Goal: Find specific page/section: Find specific page/section

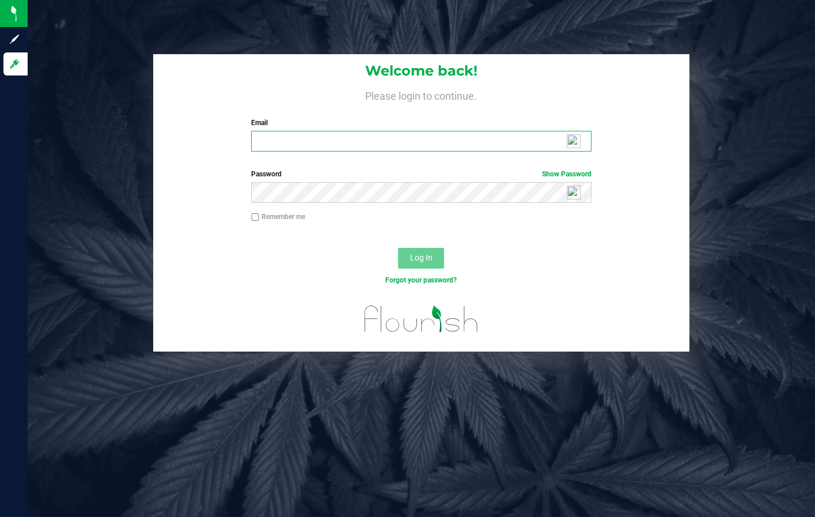
type input "[PERSON_NAME][EMAIL_ADDRESS][PERSON_NAME][DOMAIN_NAME]"
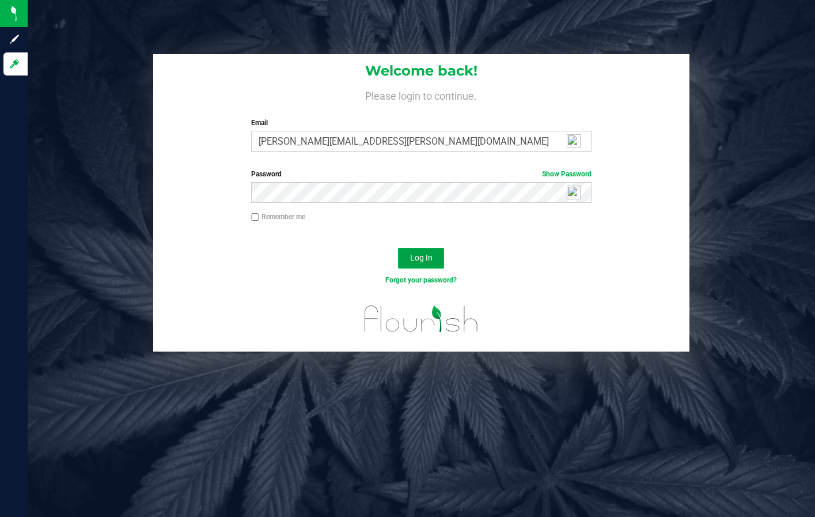
click at [424, 255] on span "Log In" at bounding box center [421, 257] width 22 height 9
click at [712, 131] on div "Welcome back! Please login to continue. Email [PERSON_NAME][EMAIL_ADDRESS][PERS…" at bounding box center [421, 202] width 805 height 297
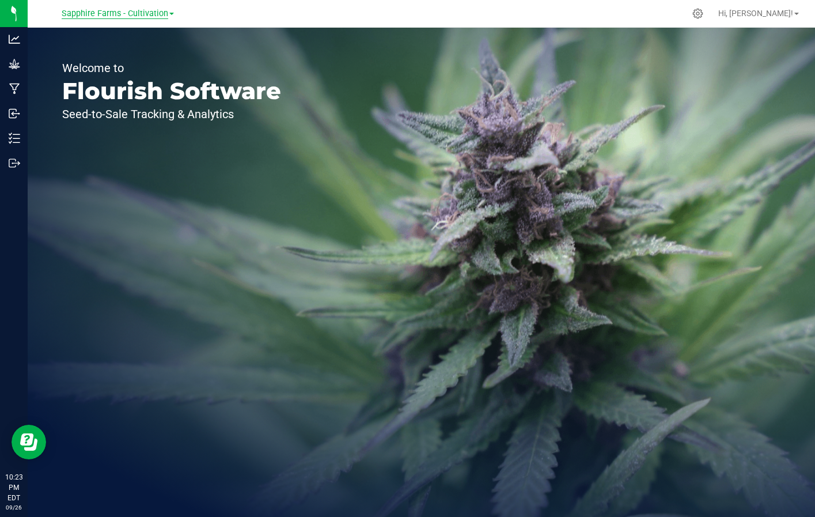
click at [156, 15] on span "Sapphire Farms - Cultivation" at bounding box center [115, 14] width 107 height 10
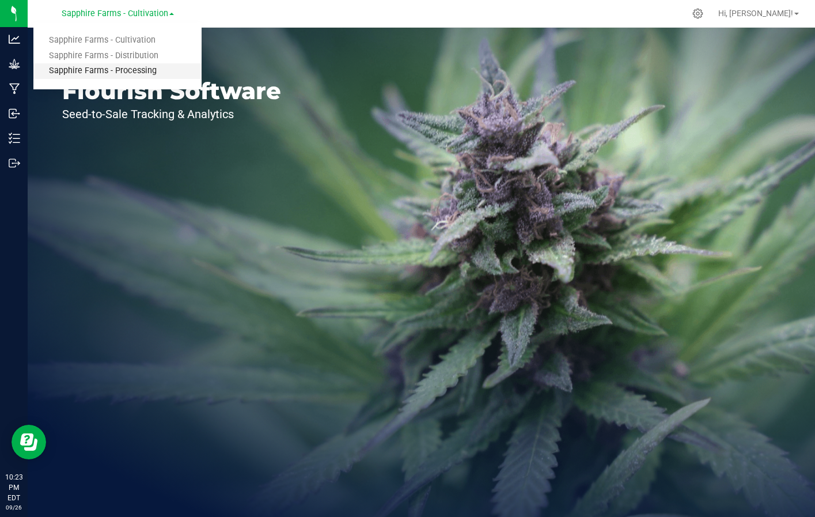
click at [165, 67] on link "Sapphire Farms - Processing" at bounding box center [117, 71] width 168 height 16
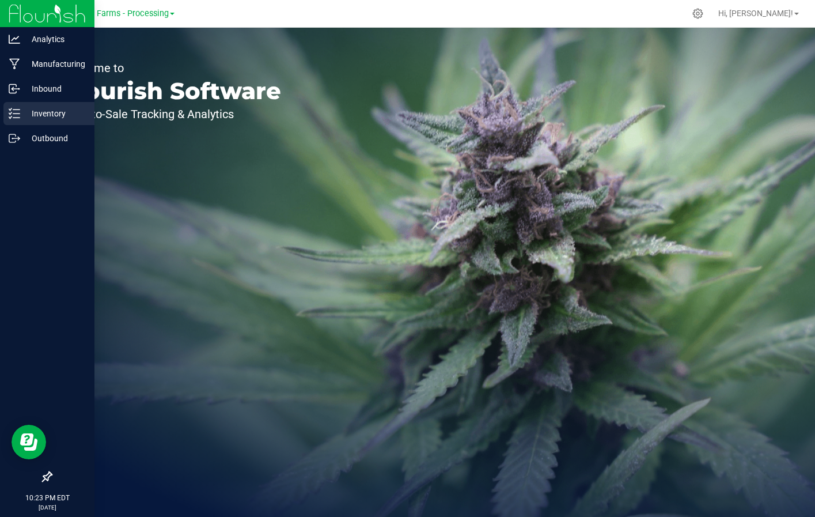
click at [36, 112] on p "Inventory" at bounding box center [54, 114] width 69 height 14
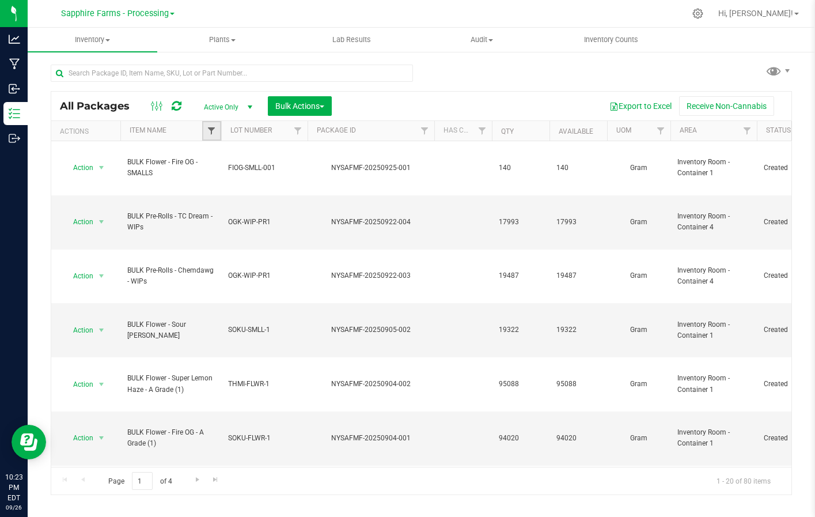
click at [210, 135] on span "Filter" at bounding box center [211, 130] width 9 height 9
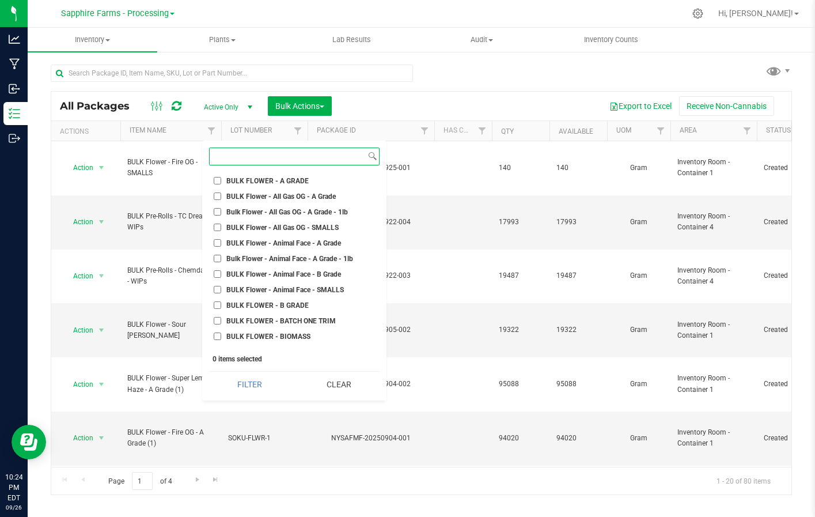
scroll to position [85, 0]
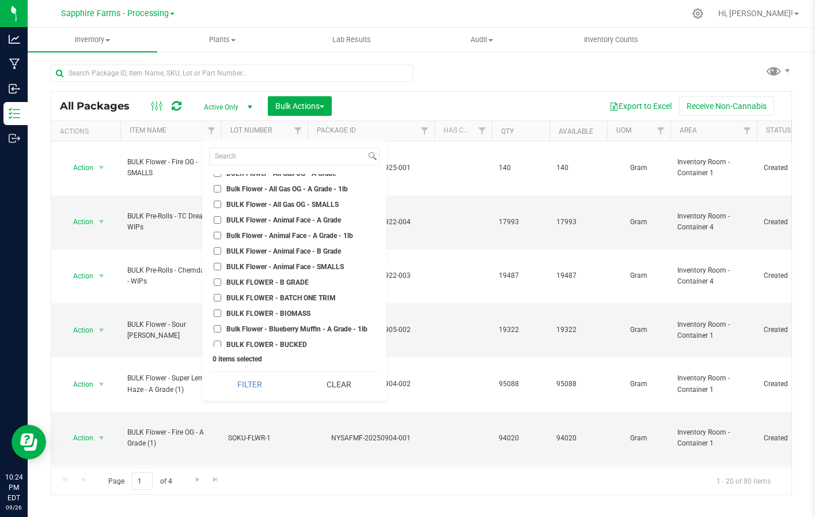
click at [311, 248] on span "BULK Flower - Animal Face - B Grade" at bounding box center [283, 251] width 115 height 7
click at [221, 247] on input "BULK Flower - Animal Face - B Grade" at bounding box center [217, 250] width 7 height 7
checkbox input "true"
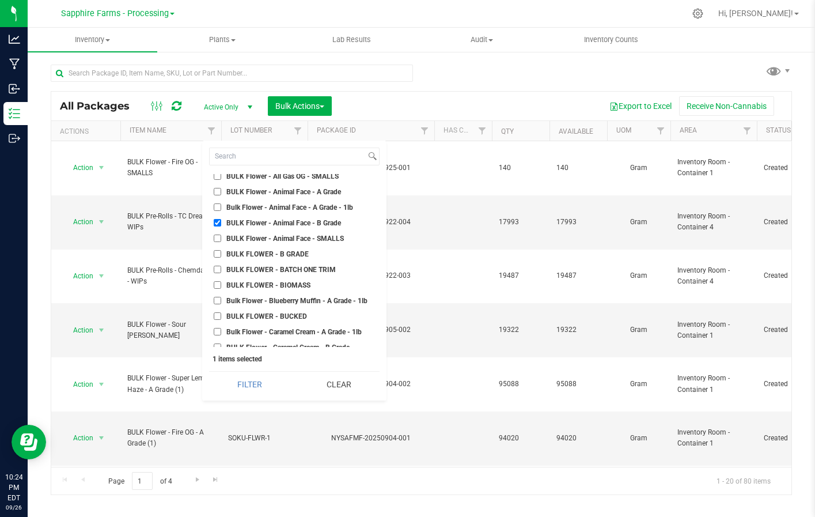
scroll to position [115, 0]
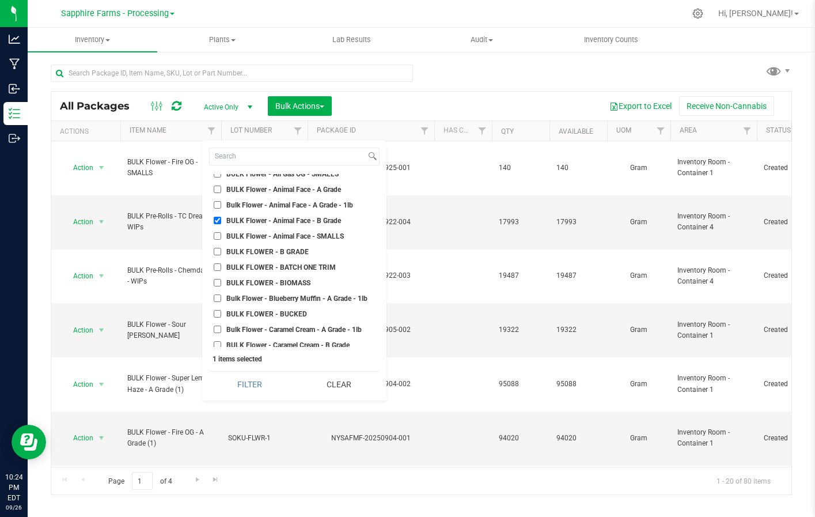
click at [299, 250] on span "BULK FLOWER - B GRADE" at bounding box center [267, 251] width 82 height 7
click at [221, 250] on input "BULK FLOWER - B GRADE" at bounding box center [217, 251] width 7 height 7
checkbox input "true"
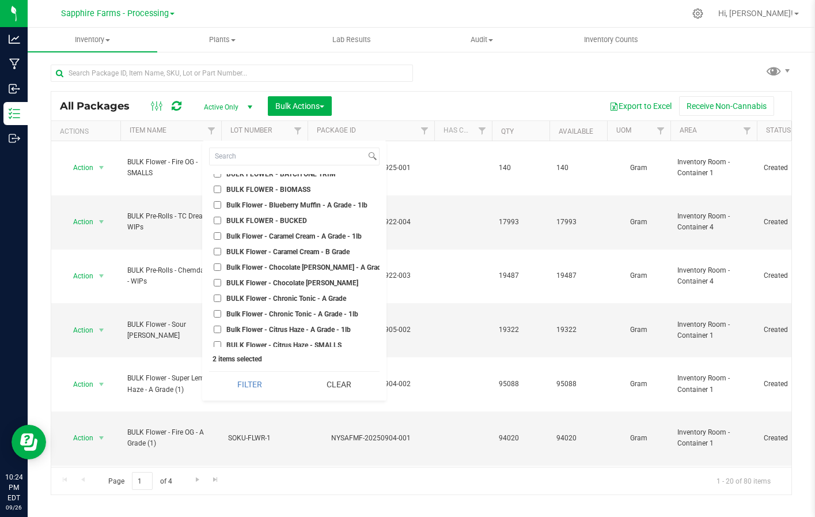
scroll to position [211, 0]
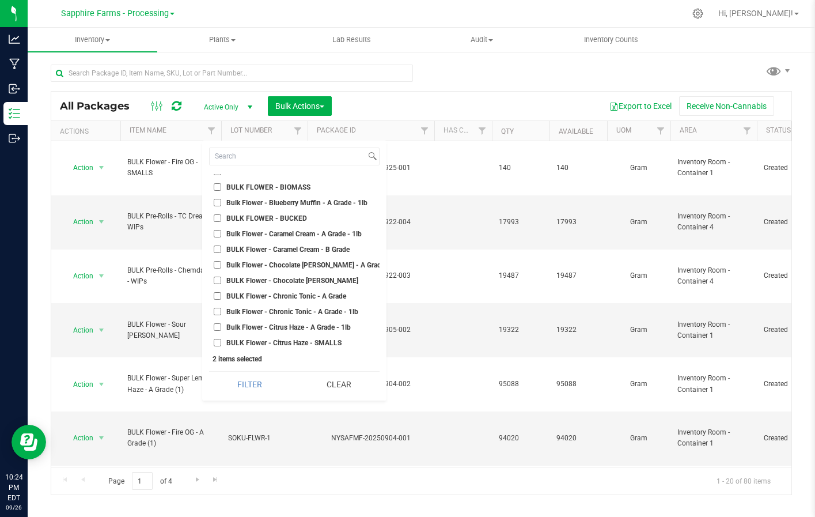
click at [299, 250] on span "BULK Flower - Caramel Cream - B Grade" at bounding box center [287, 249] width 123 height 7
click at [221, 250] on input "BULK Flower - Caramel Cream - B Grade" at bounding box center [217, 249] width 7 height 7
checkbox input "true"
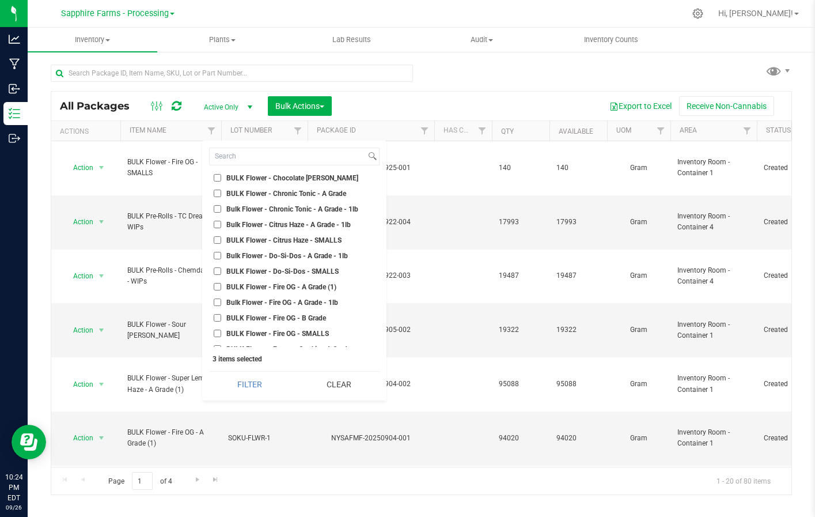
scroll to position [324, 0]
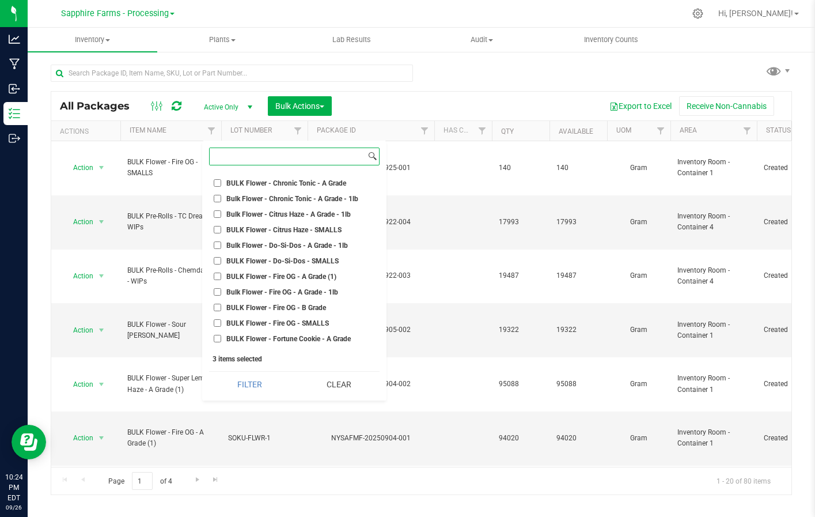
click at [266, 150] on input at bounding box center [288, 156] width 156 height 17
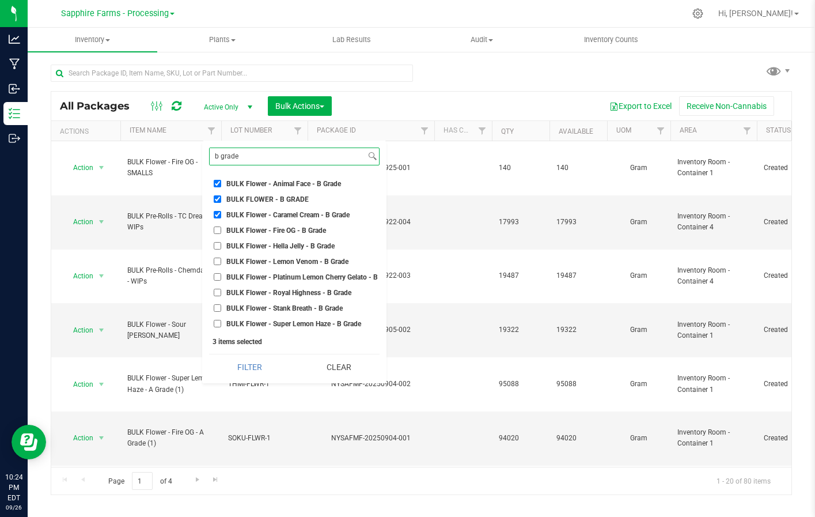
type input "b grade"
click at [291, 228] on span "BULK Flower - Fire OG - B Grade" at bounding box center [276, 230] width 100 height 7
click at [221, 228] on input "BULK Flower - Fire OG - B Grade" at bounding box center [217, 229] width 7 height 7
checkbox input "true"
click at [289, 243] on span "BULK Flower - Hella Jelly - B Grade" at bounding box center [280, 246] width 108 height 7
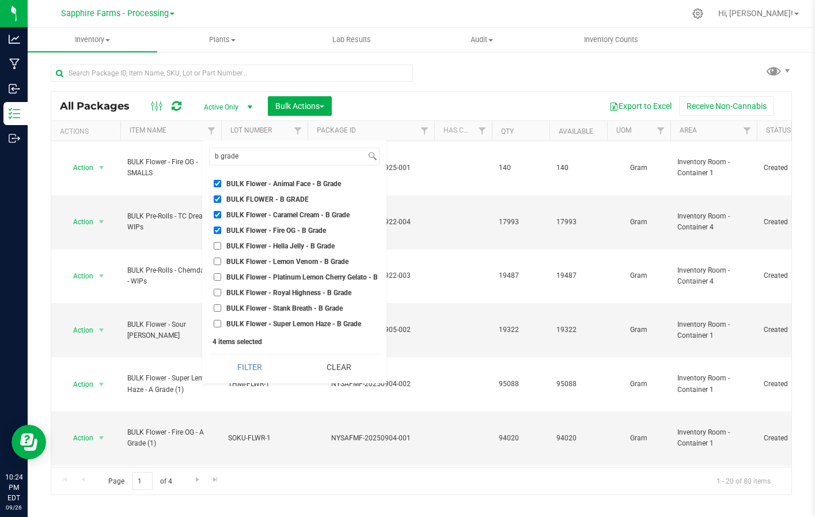
click at [221, 243] on input "BULK Flower - Hella Jelly - B Grade" at bounding box center [217, 245] width 7 height 7
checkbox input "true"
click at [294, 259] on span "BULK Flower - Lemon Venom - B Grade" at bounding box center [287, 261] width 122 height 7
click at [221, 259] on input "BULK Flower - Lemon Venom - B Grade" at bounding box center [217, 261] width 7 height 7
checkbox input "true"
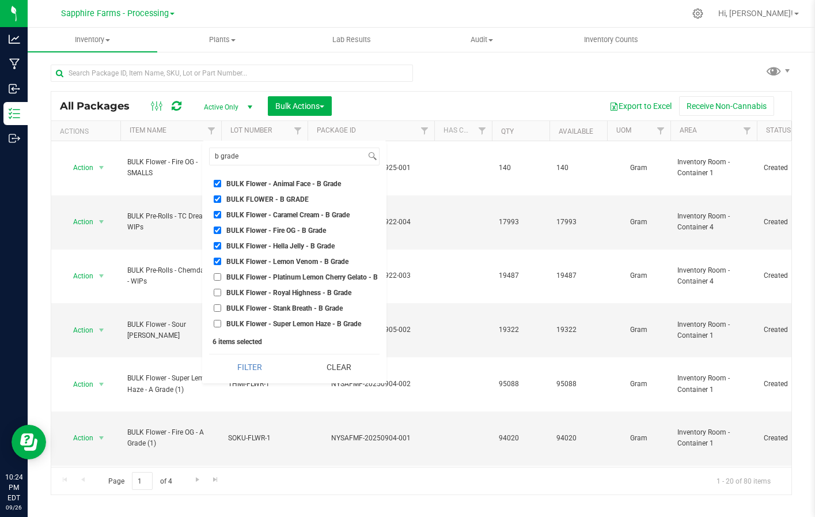
click at [297, 272] on li "BULK Flower - Platinum Lemon Cherry Gelato - B Grade" at bounding box center [294, 277] width 171 height 12
click at [296, 288] on li "BULK Flower - Royal Highness - B Grade" at bounding box center [294, 292] width 171 height 12
click at [295, 292] on span "BULK Flower - Royal Highness - B Grade" at bounding box center [288, 292] width 125 height 7
click at [221, 292] on input "BULK Flower - Royal Highness - B Grade" at bounding box center [217, 292] width 7 height 7
checkbox input "true"
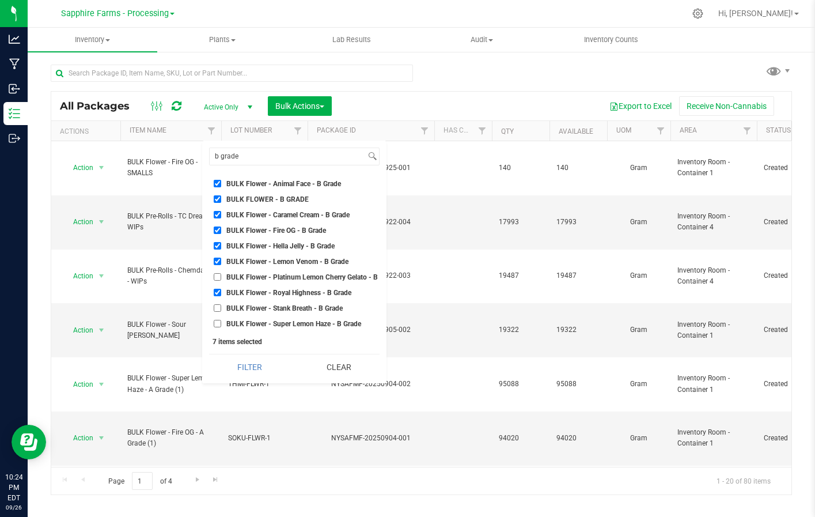
click at [294, 281] on li "BULK Flower - Platinum Lemon Cherry Gelato - B Grade" at bounding box center [294, 277] width 171 height 12
click at [294, 279] on span "BULK Flower - Platinum Lemon Cherry Gelato - B Grade" at bounding box center [311, 277] width 171 height 7
click at [221, 279] on input "BULK Flower - Platinum Lemon Cherry Gelato - B Grade" at bounding box center [217, 276] width 7 height 7
click at [295, 276] on span "BULK Flower - Platinum Lemon Cherry Gelato - B Grade" at bounding box center [311, 277] width 171 height 7
click at [221, 276] on input "BULK Flower - Platinum Lemon Cherry Gelato - B Grade" at bounding box center [217, 276] width 7 height 7
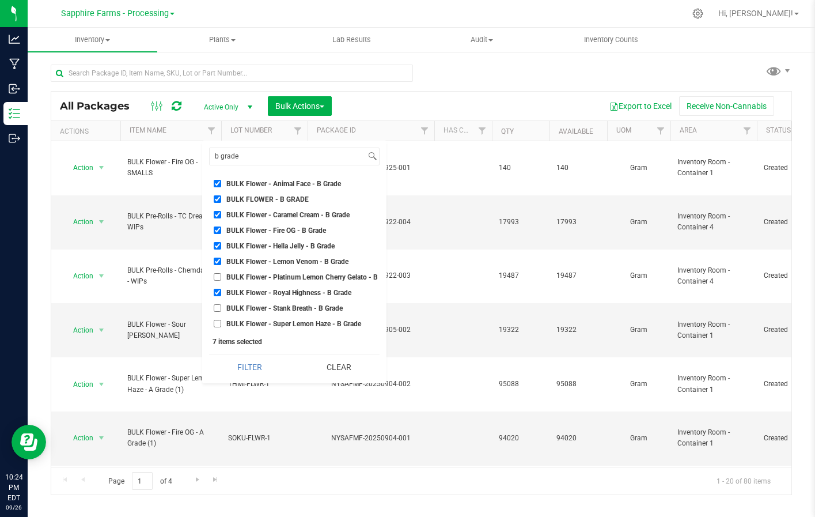
click at [295, 276] on span "BULK Flower - Platinum Lemon Cherry Gelato - B Grade" at bounding box center [311, 277] width 171 height 7
click at [221, 276] on input "BULK Flower - Platinum Lemon Cherry Gelato - B Grade" at bounding box center [217, 276] width 7 height 7
checkbox input "true"
click at [300, 305] on span "BULK Flower - Stank Breath - B Grade" at bounding box center [284, 308] width 116 height 7
click at [221, 304] on input "BULK Flower - Stank Breath - B Grade" at bounding box center [217, 307] width 7 height 7
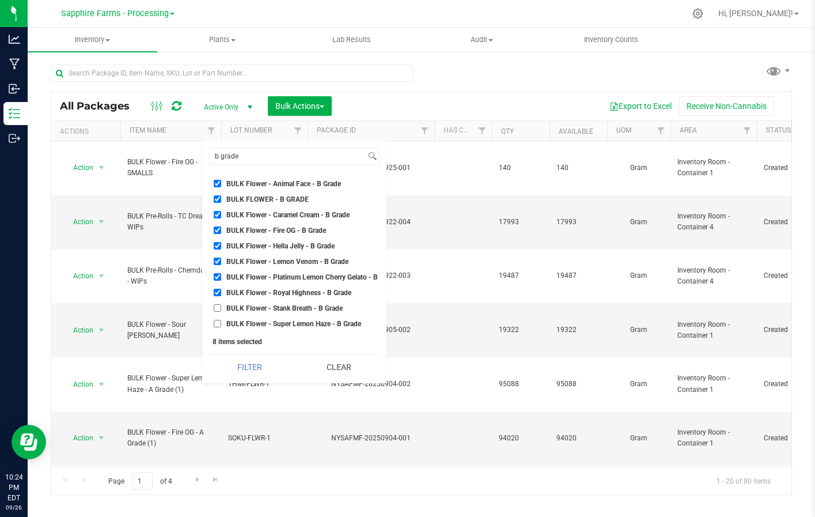
checkbox input "true"
click at [296, 318] on li "BULK Flower - Super Lemon Haze - B Grade" at bounding box center [294, 324] width 171 height 12
click at [289, 322] on span "BULK Flower - Super Lemon Haze - B Grade" at bounding box center [293, 323] width 135 height 7
click at [221, 322] on input "BULK Flower - Super Lemon Haze - B Grade" at bounding box center [217, 323] width 7 height 7
checkbox input "true"
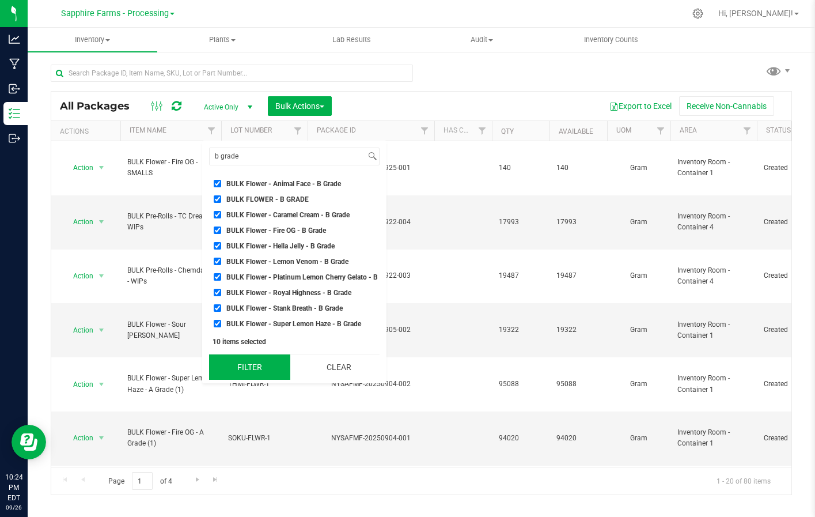
click at [245, 364] on button "Filter" at bounding box center [249, 366] width 81 height 25
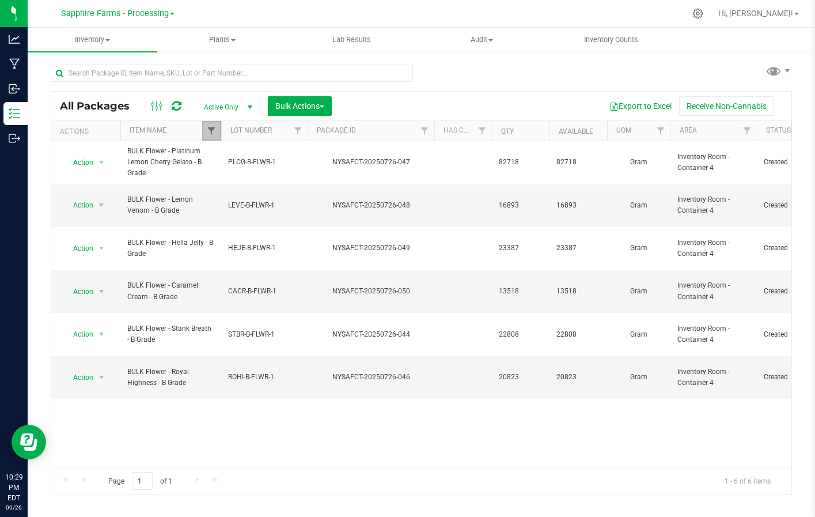
click at [213, 127] on span "Filter" at bounding box center [211, 130] width 9 height 9
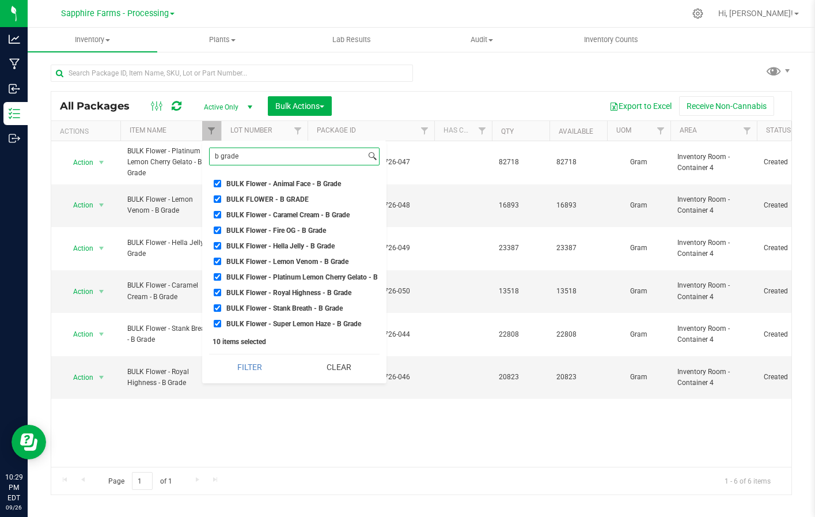
click at [280, 155] on input "b grade" at bounding box center [288, 156] width 156 height 17
click at [346, 364] on button "Clear" at bounding box center [339, 366] width 81 height 25
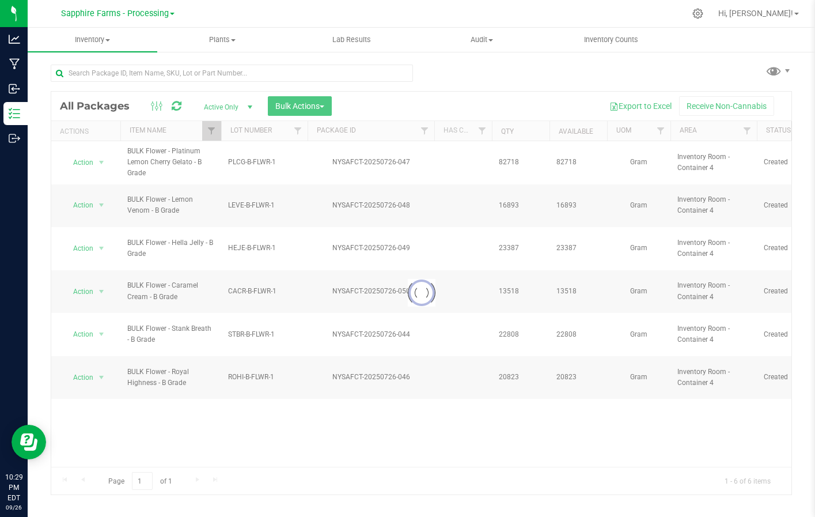
checkbox input "false"
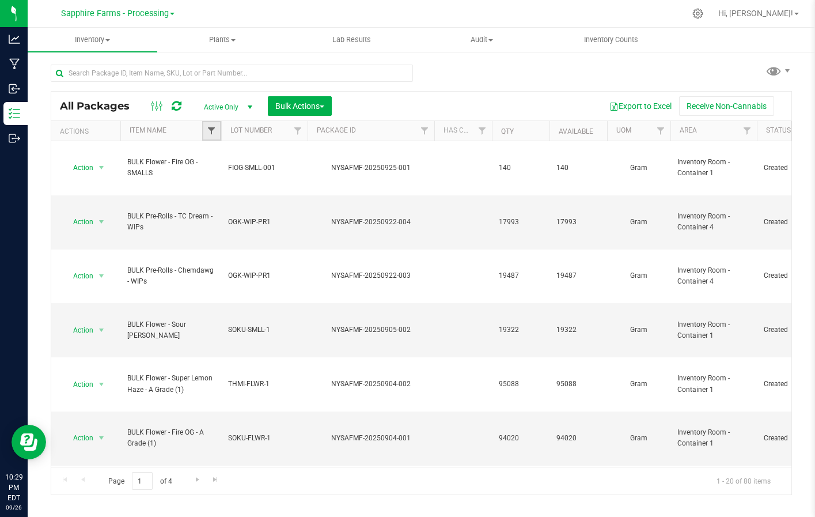
click at [208, 131] on span "Filter" at bounding box center [211, 130] width 9 height 9
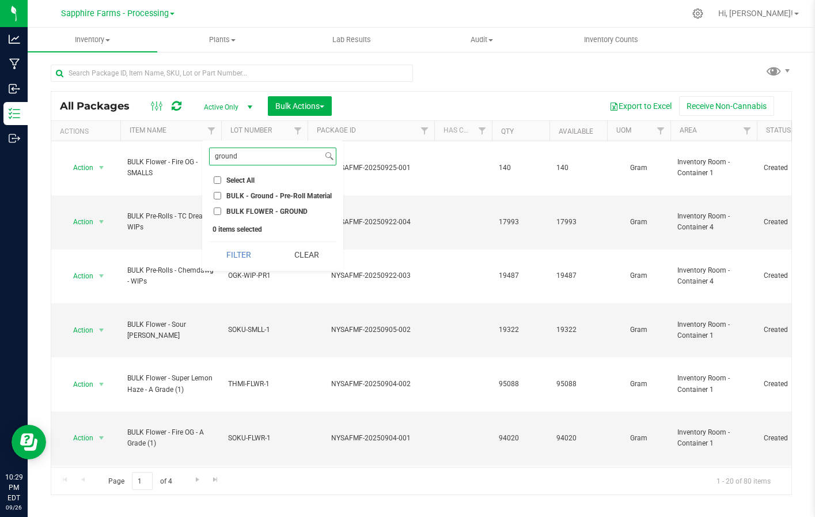
type input "ground"
click at [220, 195] on input "BULK - Ground - Pre-Roll Material" at bounding box center [217, 195] width 7 height 7
checkbox input "true"
click at [254, 156] on input "ground" at bounding box center [266, 156] width 113 height 17
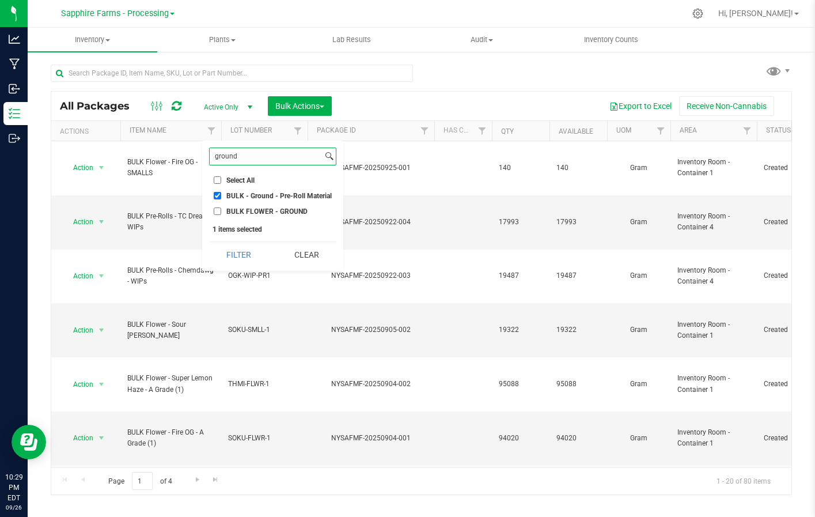
click at [254, 156] on input "ground" at bounding box center [266, 156] width 113 height 17
click at [243, 252] on button "Filter" at bounding box center [238, 254] width 59 height 25
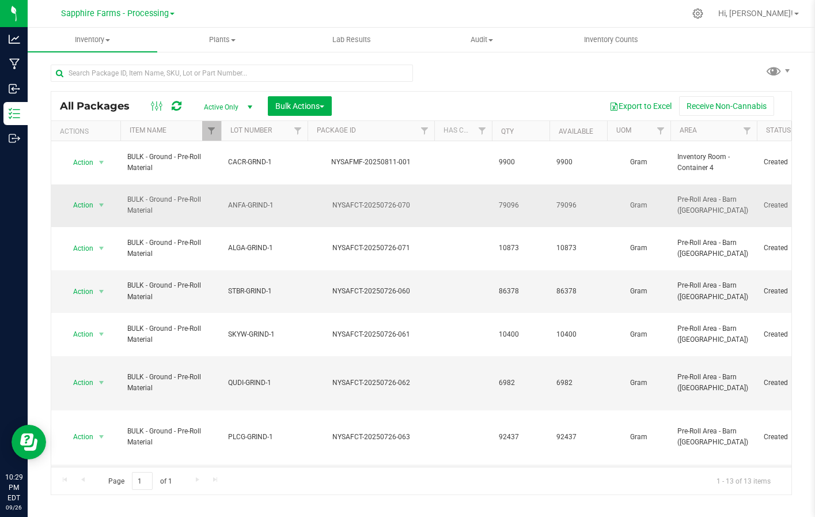
click at [203, 194] on span "BULK - Ground - Pre-Roll Material" at bounding box center [170, 205] width 87 height 22
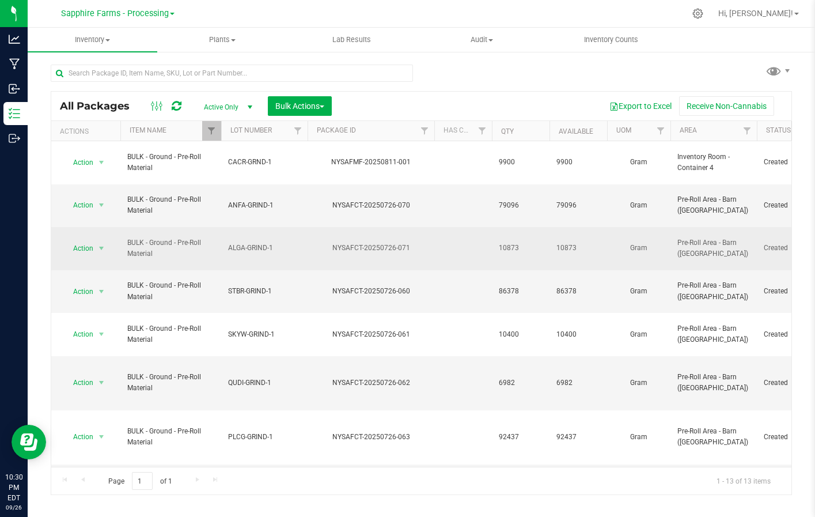
click at [329, 232] on td "NYSAFCT-20250726-071" at bounding box center [371, 248] width 127 height 43
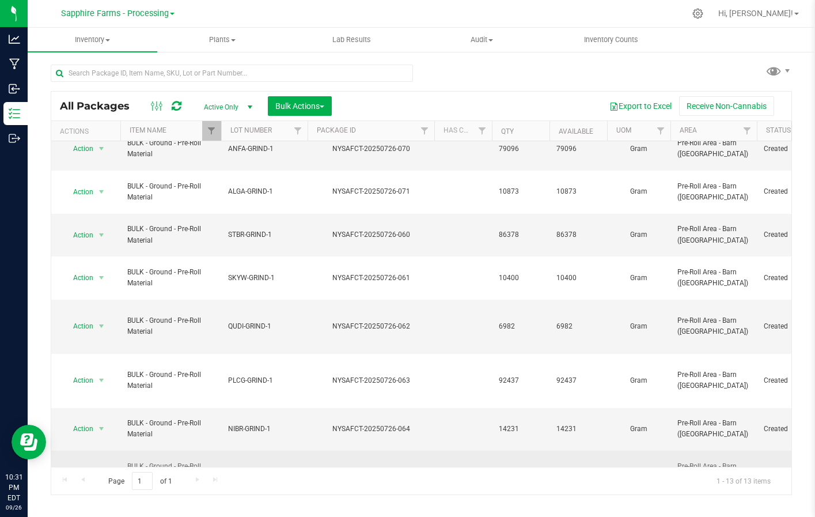
scroll to position [89, 0]
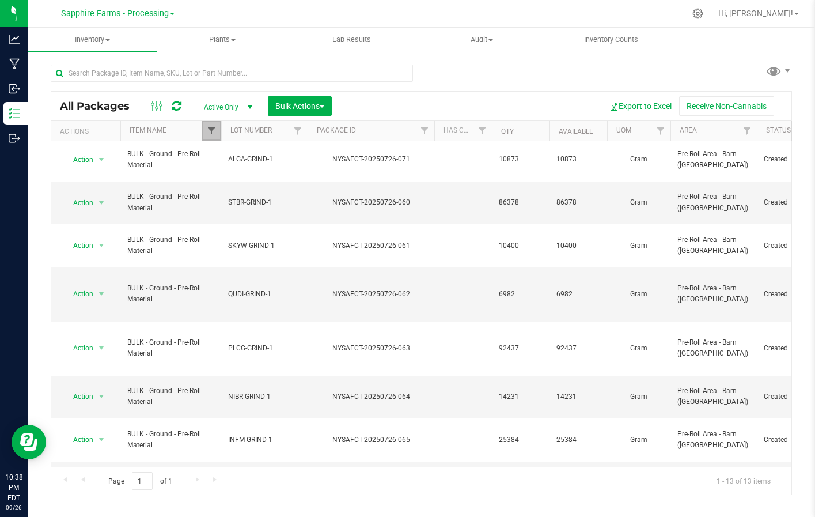
click at [210, 128] on span "Filter" at bounding box center [211, 130] width 9 height 9
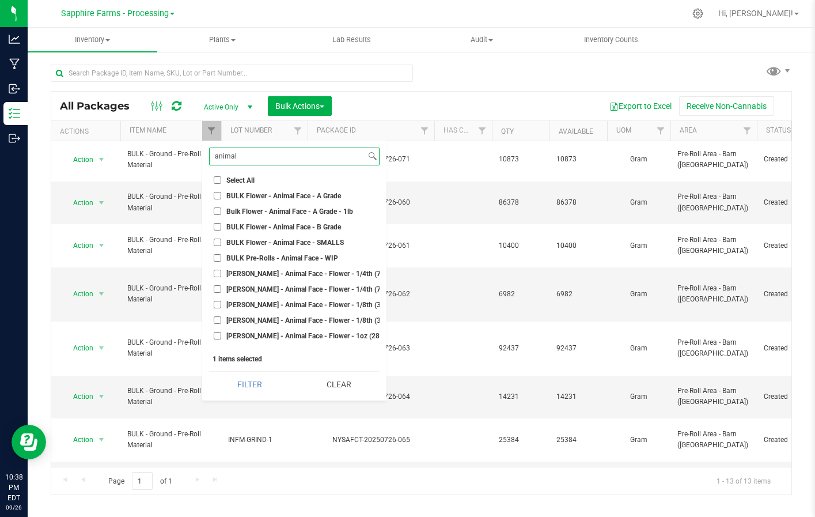
type input "animal"
click at [297, 192] on span "BULK Flower - Animal Face - A Grade" at bounding box center [283, 195] width 115 height 7
click at [221, 192] on input "BULK Flower - Animal Face - A Grade" at bounding box center [217, 195] width 7 height 7
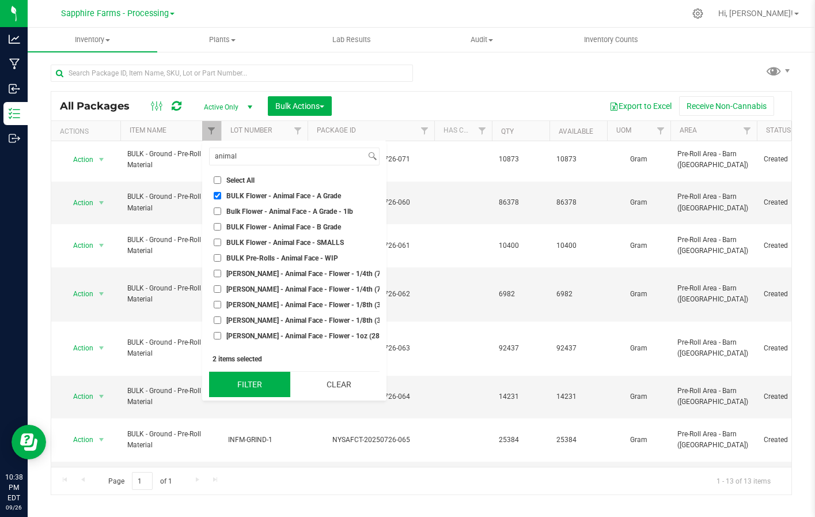
click at [250, 380] on button "Filter" at bounding box center [249, 384] width 81 height 25
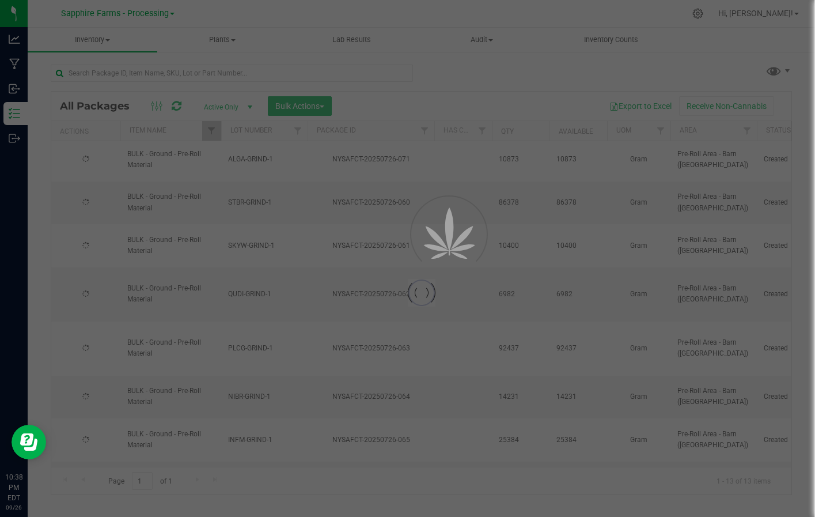
scroll to position [0, 0]
checkbox input "true"
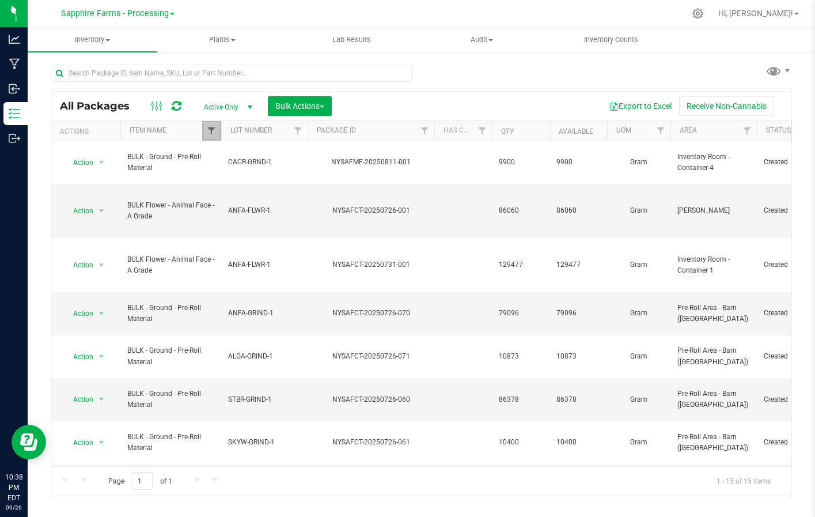
click at [207, 131] on span "Filter" at bounding box center [211, 130] width 9 height 9
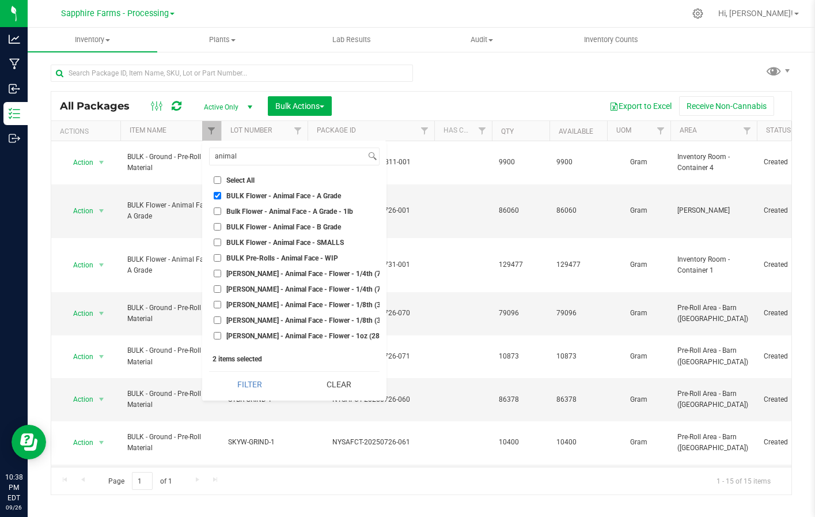
click at [220, 180] on input "Select All" at bounding box center [217, 179] width 7 height 7
checkbox input "true"
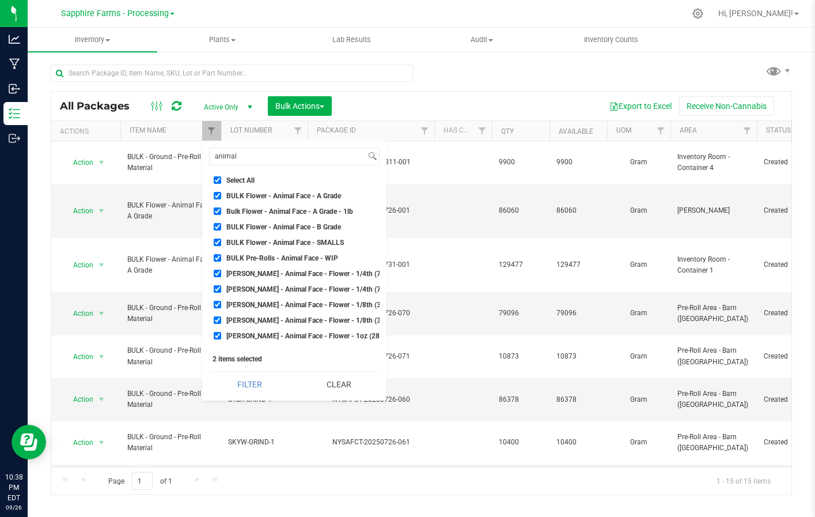
checkbox input "true"
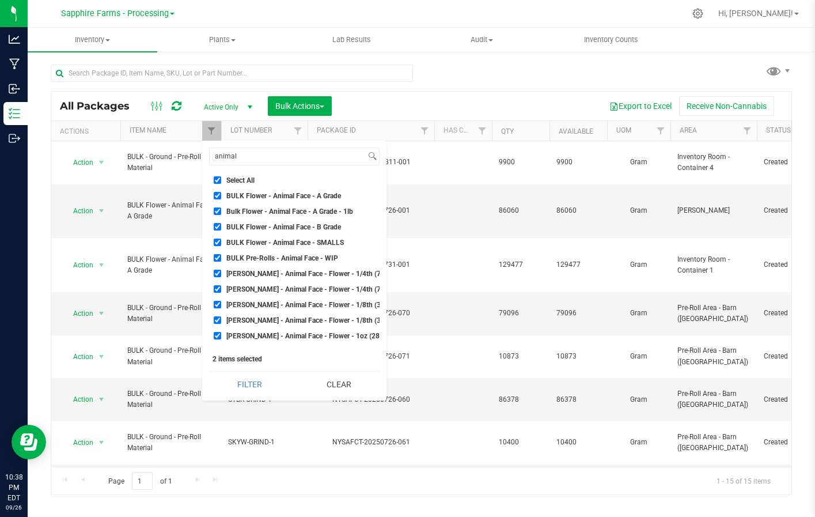
checkbox input "true"
click at [220, 180] on input "Select All" at bounding box center [217, 179] width 7 height 7
checkbox input "false"
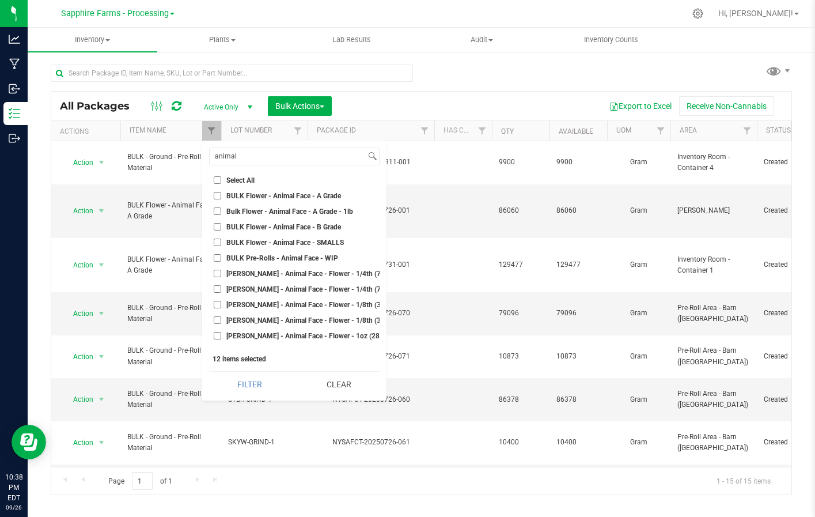
checkbox input "false"
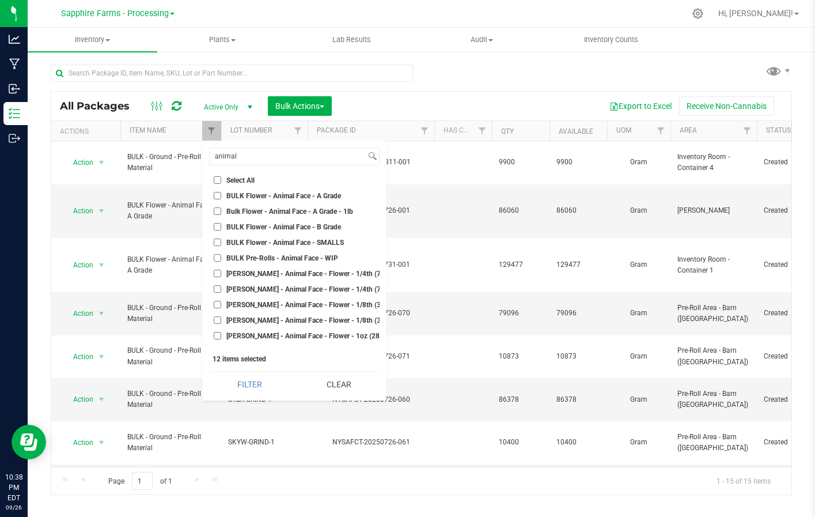
checkbox input "false"
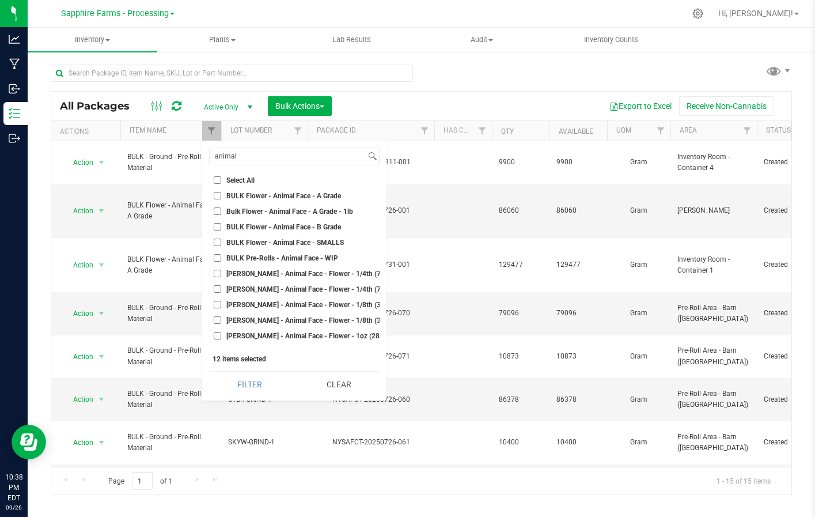
checkbox input "false"
click at [290, 195] on span "BULK Flower - Animal Face - A Grade" at bounding box center [283, 195] width 115 height 7
click at [221, 195] on input "BULK Flower - Animal Face - A Grade" at bounding box center [217, 195] width 7 height 7
checkbox input "true"
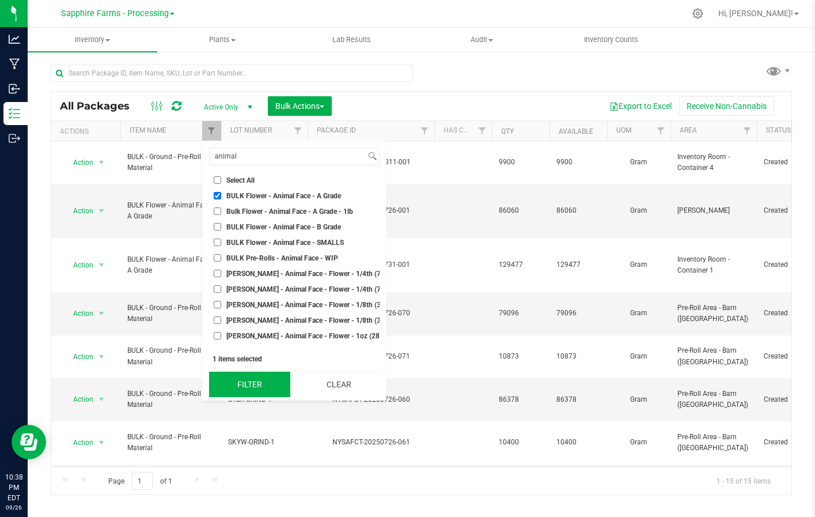
click at [250, 387] on button "Filter" at bounding box center [249, 384] width 81 height 25
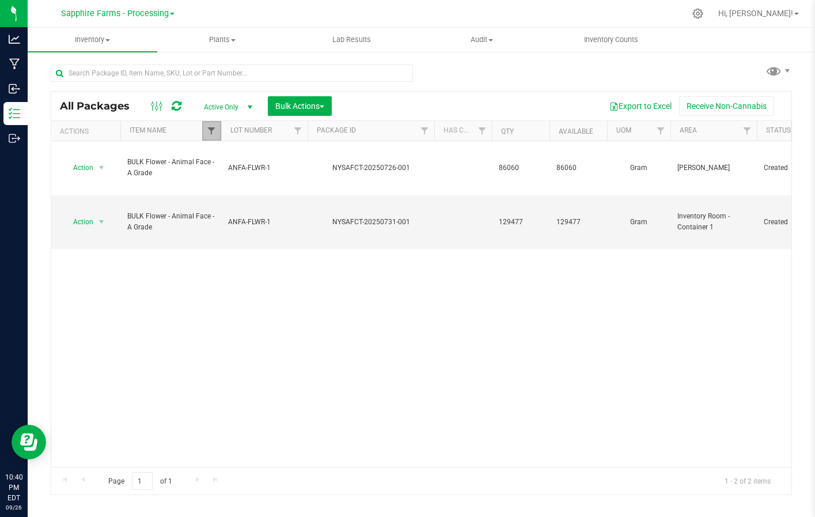
click at [210, 130] on span "Filter" at bounding box center [211, 130] width 9 height 9
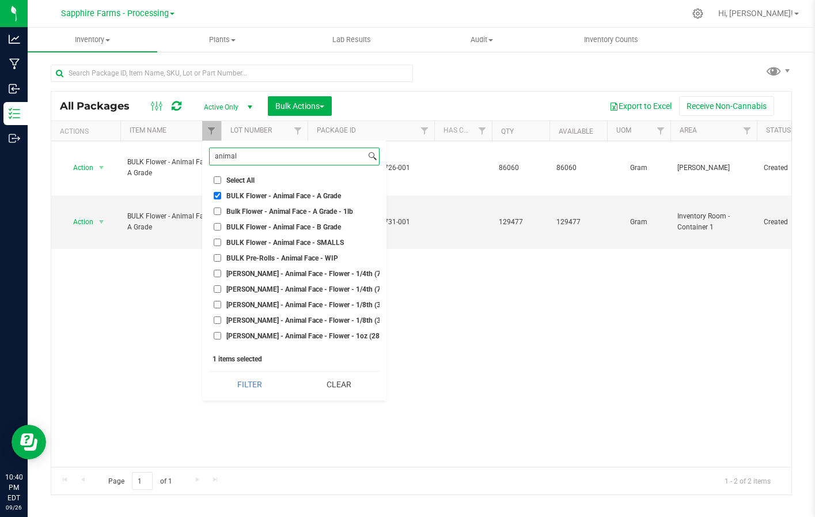
click at [260, 157] on input "animal" at bounding box center [288, 156] width 156 height 17
type input "stank"
click at [286, 192] on span "BULK Flower - Stank Breath - A Grade" at bounding box center [284, 195] width 116 height 7
click at [221, 192] on input "BULK Flower - Stank Breath - A Grade" at bounding box center [217, 195] width 7 height 7
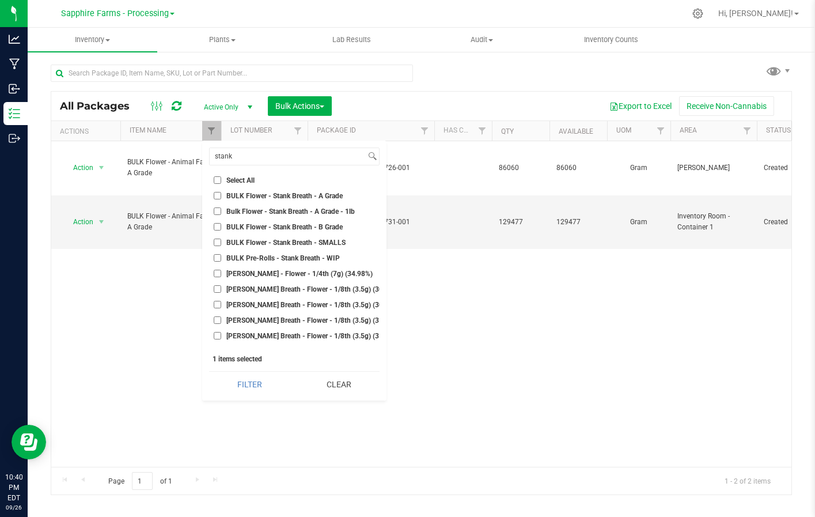
checkbox input "true"
click at [252, 386] on button "Filter" at bounding box center [249, 384] width 81 height 25
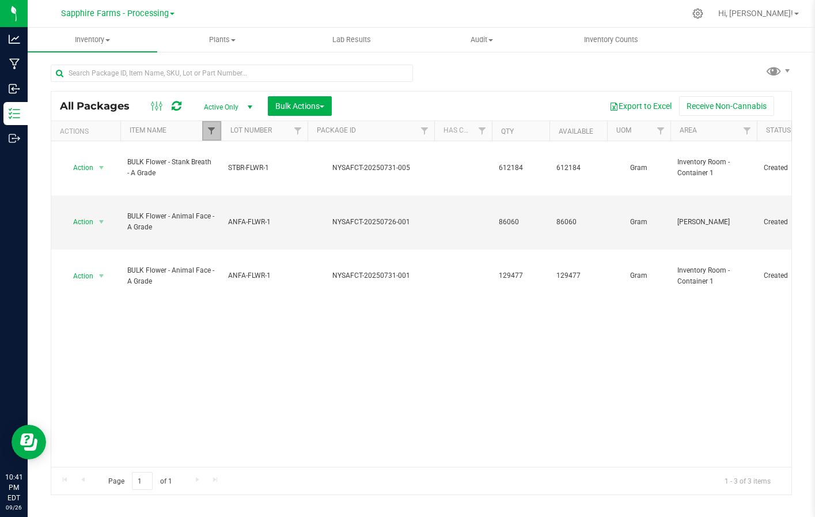
click at [212, 133] on span "Filter" at bounding box center [211, 130] width 9 height 9
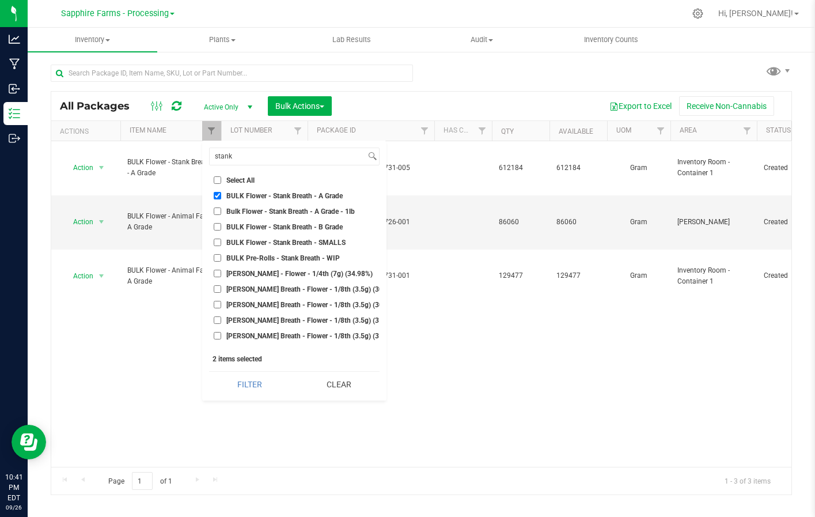
click at [214, 178] on input "Select All" at bounding box center [217, 179] width 7 height 7
checkbox input "true"
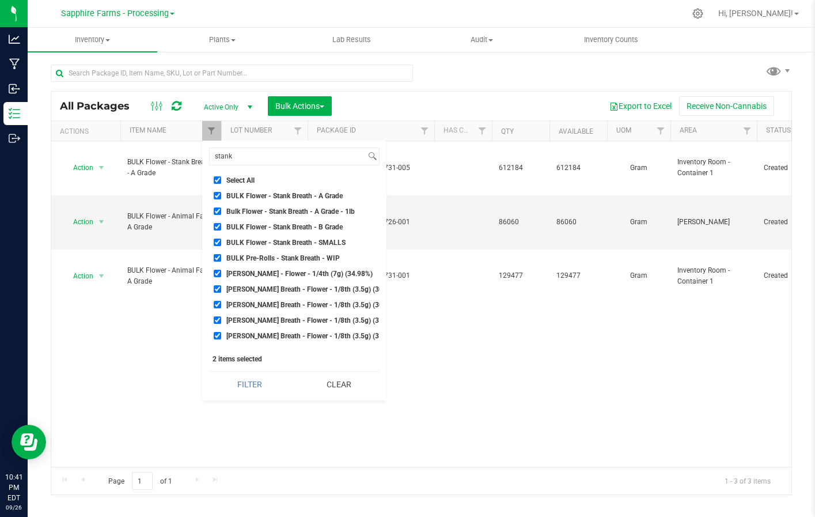
checkbox input "true"
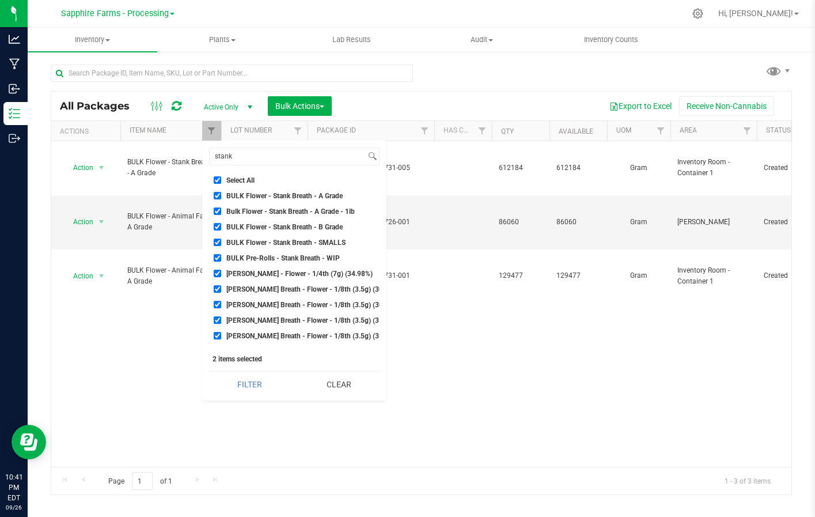
checkbox input "true"
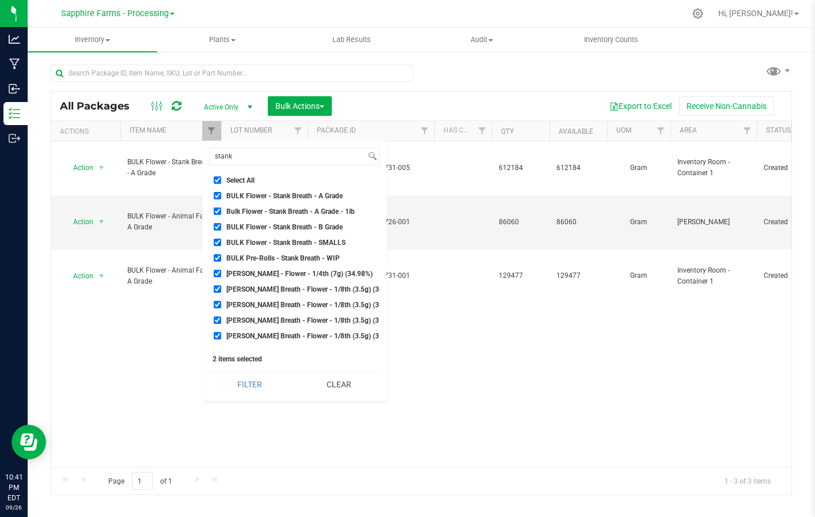
checkbox input "true"
click at [214, 178] on input "Select All" at bounding box center [217, 179] width 7 height 7
checkbox input "false"
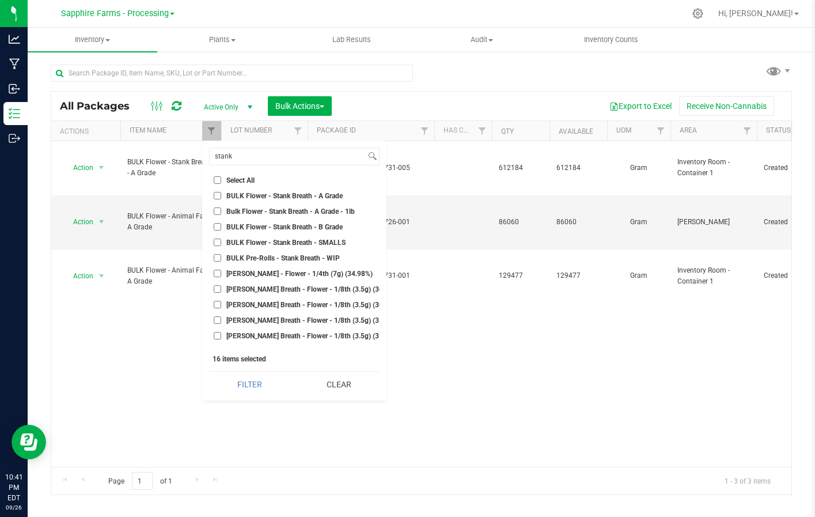
checkbox input "false"
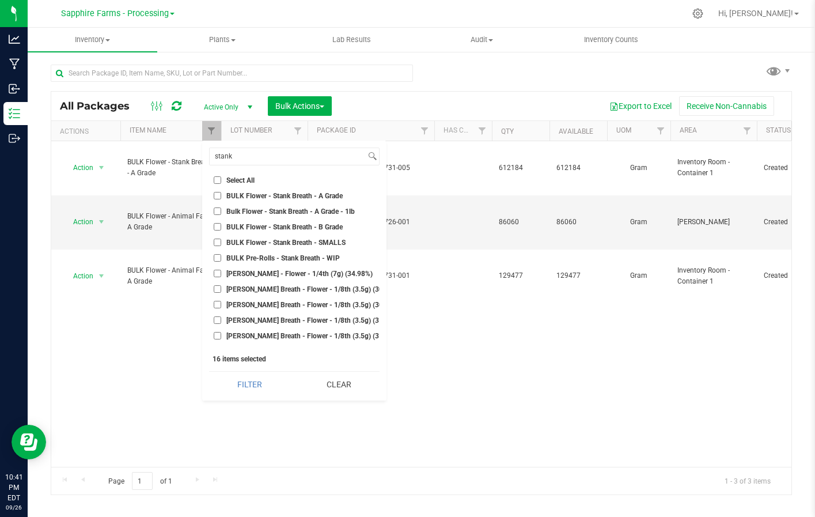
checkbox input "false"
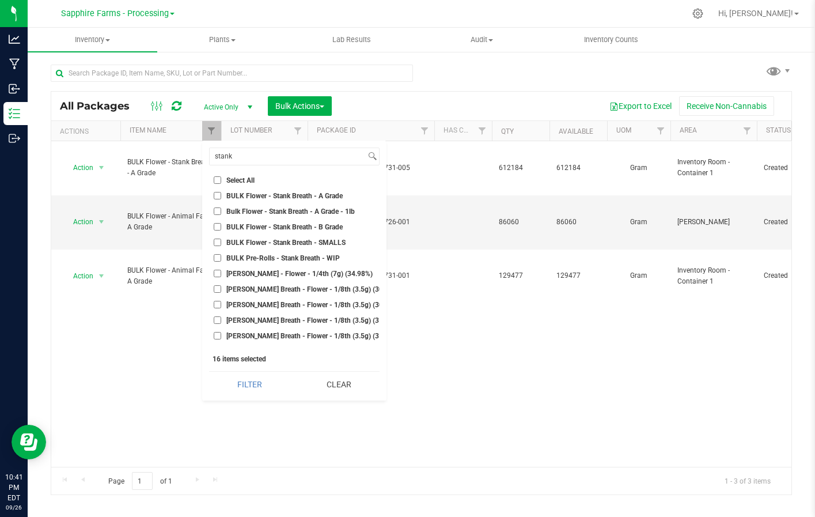
checkbox input "false"
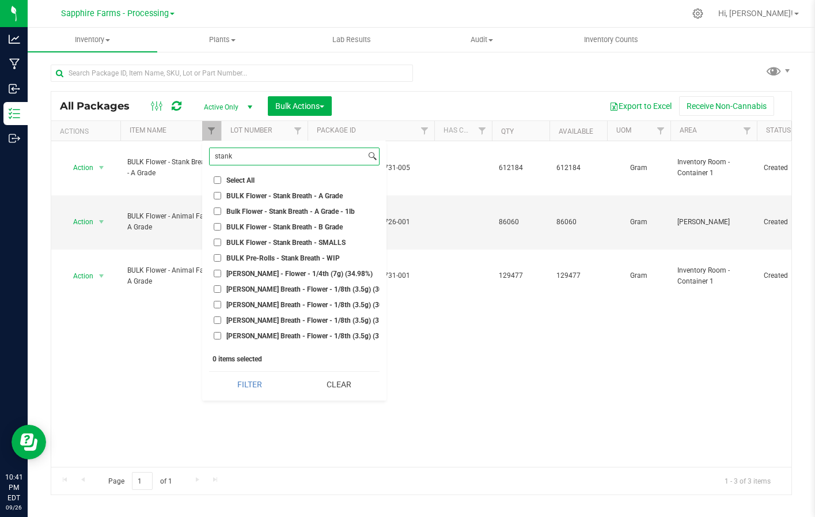
click at [251, 152] on input "stank" at bounding box center [288, 156] width 156 height 17
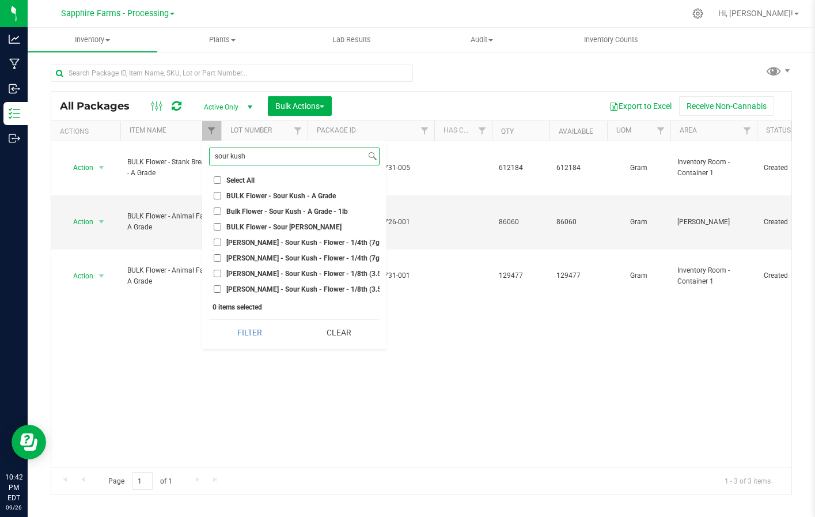
type input "sour kush"
click at [291, 188] on ul "Select All BULK - Ground - Pre-Roll Material BULK - KIEF BULK Biomass - Extract…" at bounding box center [294, 234] width 171 height 121
click at [290, 196] on span "BULK Flower - Sour Kush - A Grade" at bounding box center [280, 195] width 109 height 7
click at [221, 196] on input "BULK Flower - Sour Kush - A Grade" at bounding box center [217, 195] width 7 height 7
checkbox input "true"
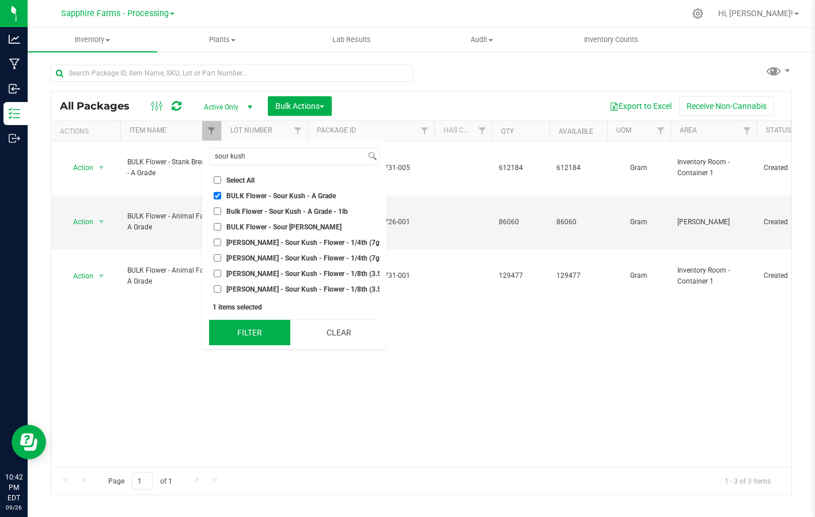
click at [261, 331] on button "Filter" at bounding box center [249, 332] width 81 height 25
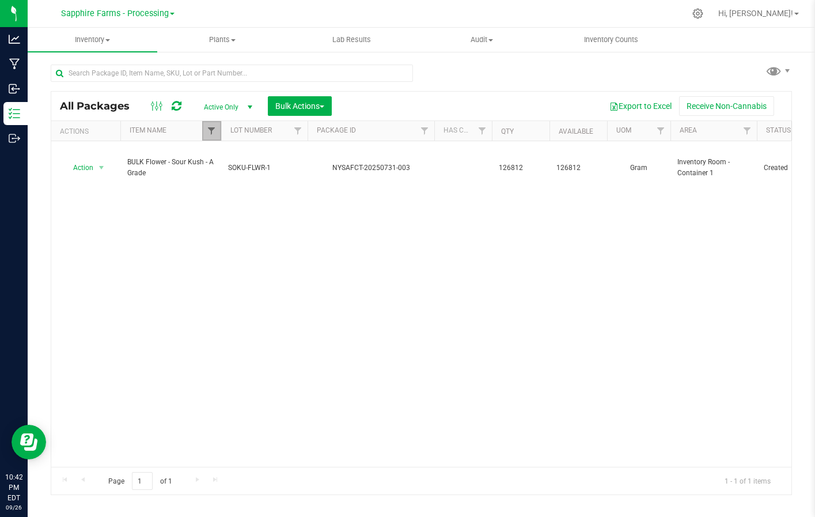
click at [213, 133] on span "Filter" at bounding box center [211, 130] width 9 height 9
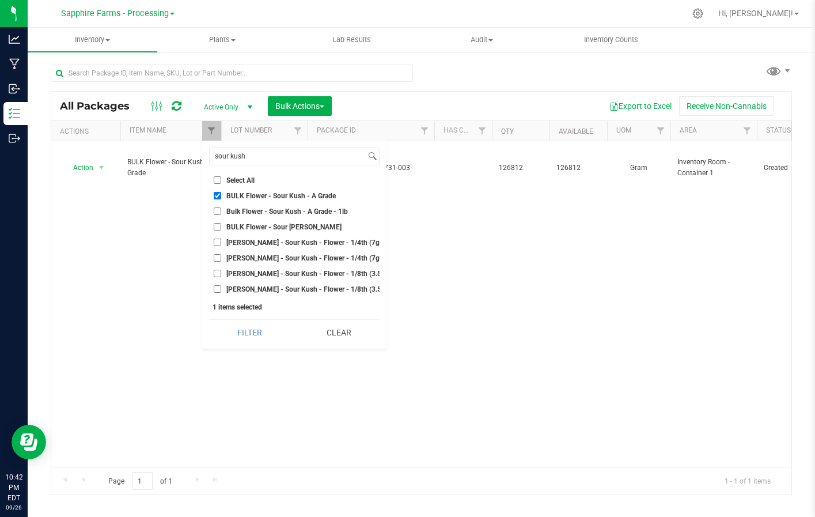
click at [217, 181] on input "Select All" at bounding box center [217, 179] width 7 height 7
checkbox input "true"
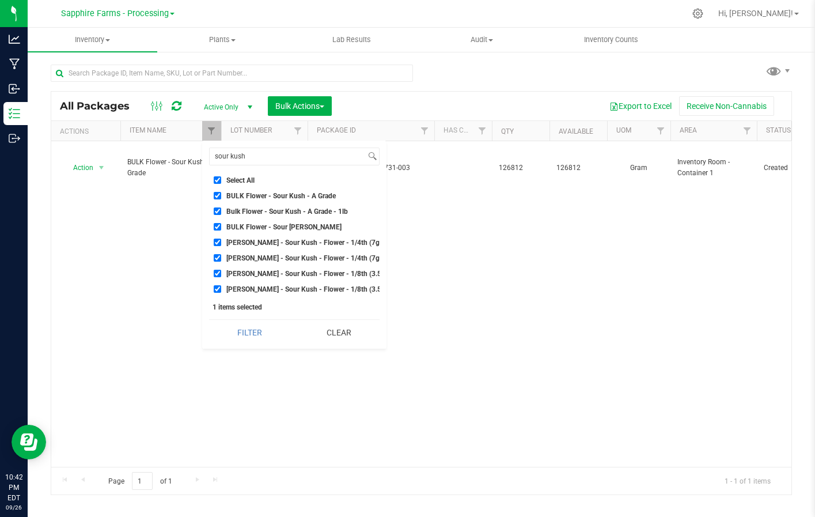
checkbox input "true"
click at [217, 181] on input "Select All" at bounding box center [217, 179] width 7 height 7
checkbox input "false"
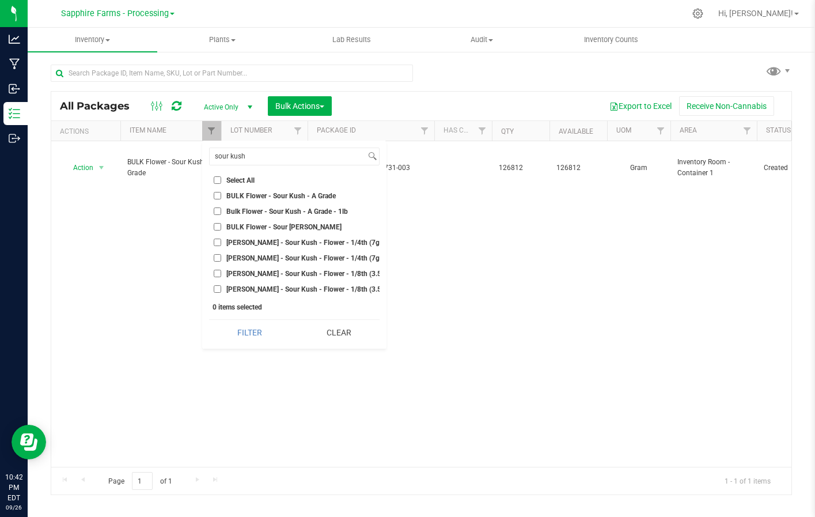
checkbox input "false"
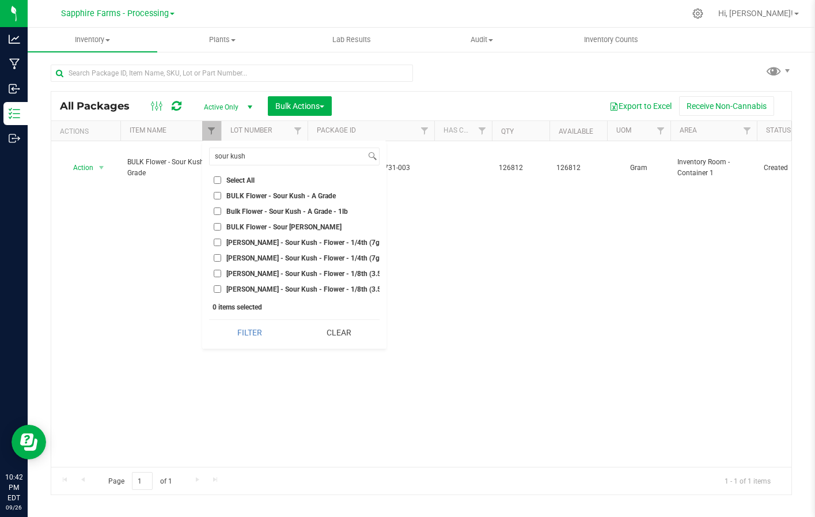
checkbox input "false"
click at [255, 154] on input "sour kush" at bounding box center [288, 156] width 156 height 17
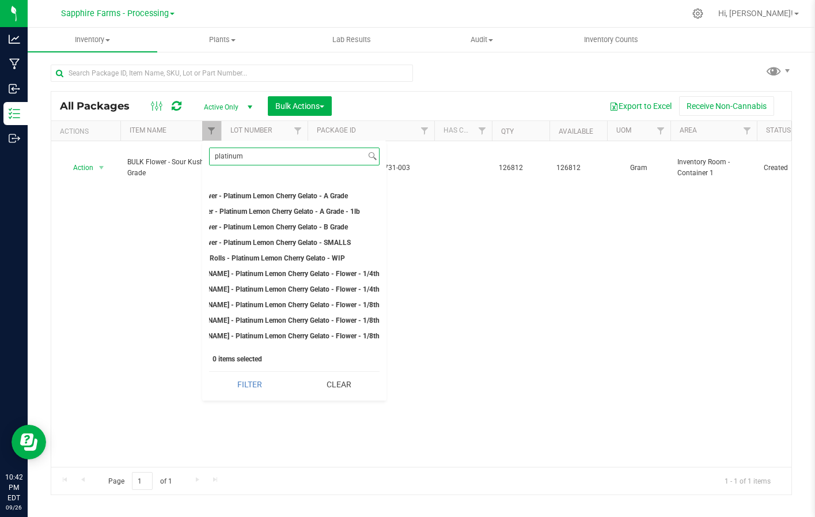
scroll to position [0, 51]
type input "platinum"
click at [320, 195] on span "BULK Flower - Platinum Lemon Cherry Gelato - A Grade" at bounding box center [261, 195] width 171 height 7
click at [171, 195] on input "BULK Flower - Platinum Lemon Cherry Gelato - A Grade" at bounding box center [166, 195] width 7 height 7
checkbox input "true"
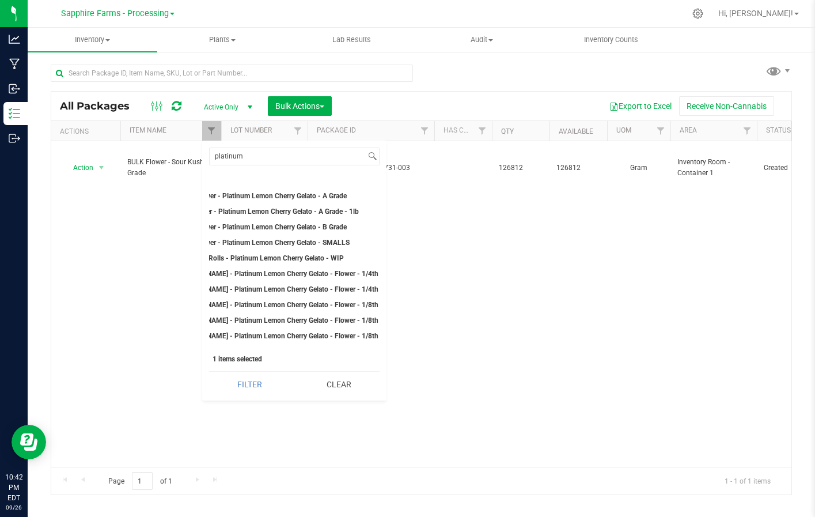
scroll to position [0, 0]
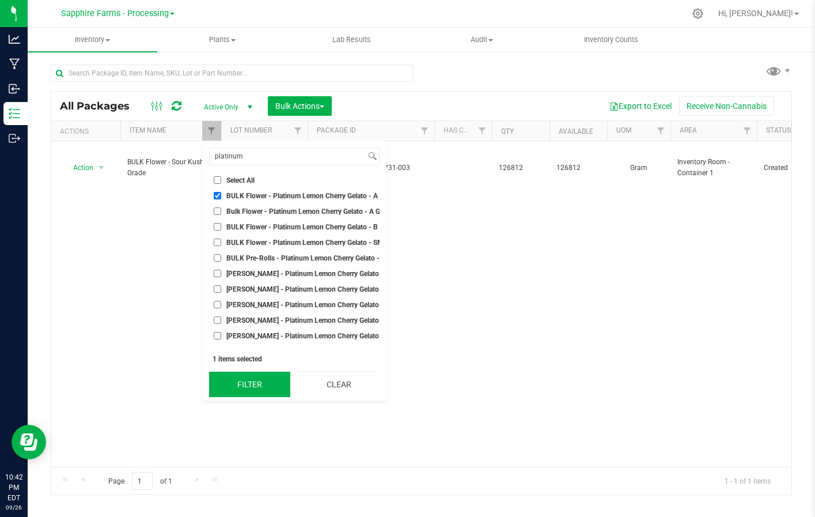
click at [259, 379] on button "Filter" at bounding box center [249, 384] width 81 height 25
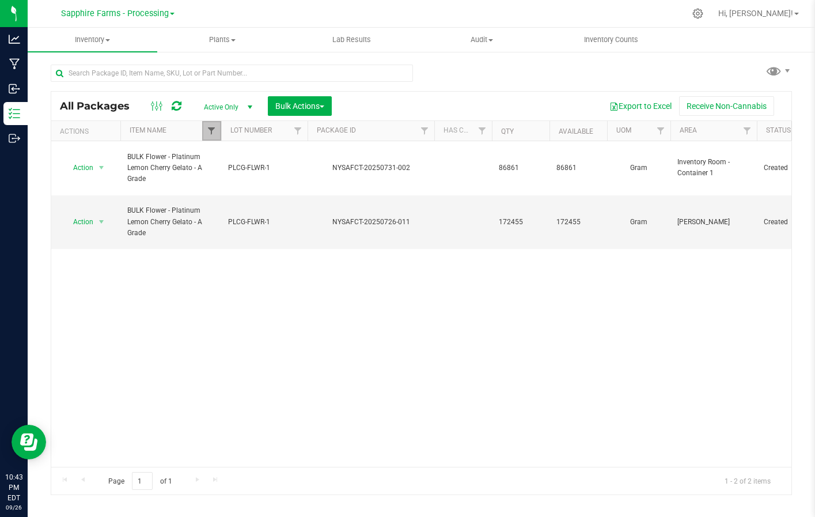
click at [209, 133] on span "Filter" at bounding box center [211, 130] width 9 height 9
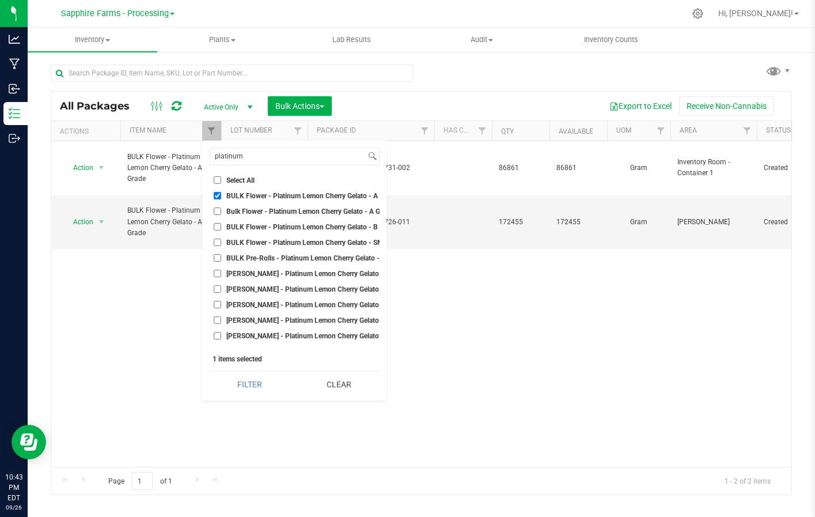
click at [217, 181] on input "Select All" at bounding box center [217, 179] width 7 height 7
checkbox input "true"
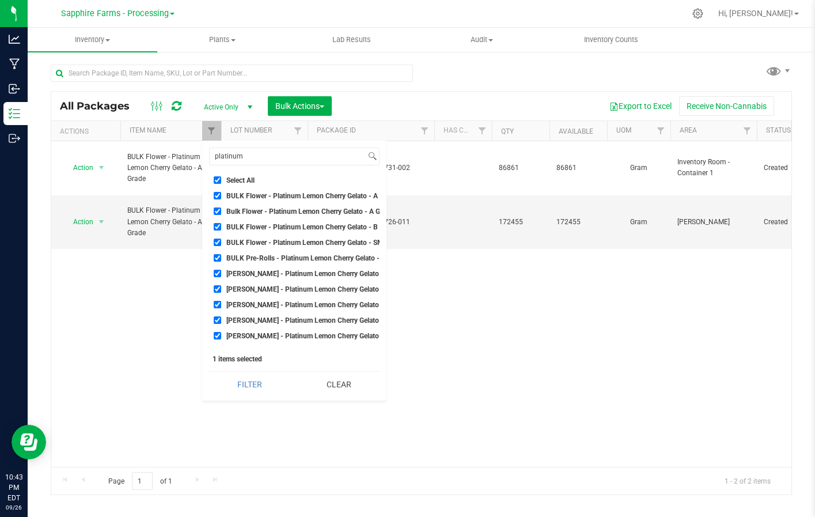
checkbox input "true"
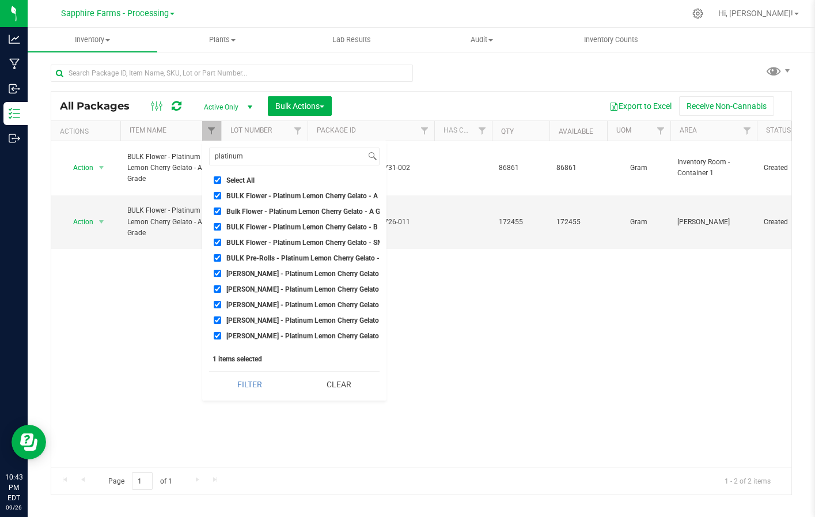
checkbox input "true"
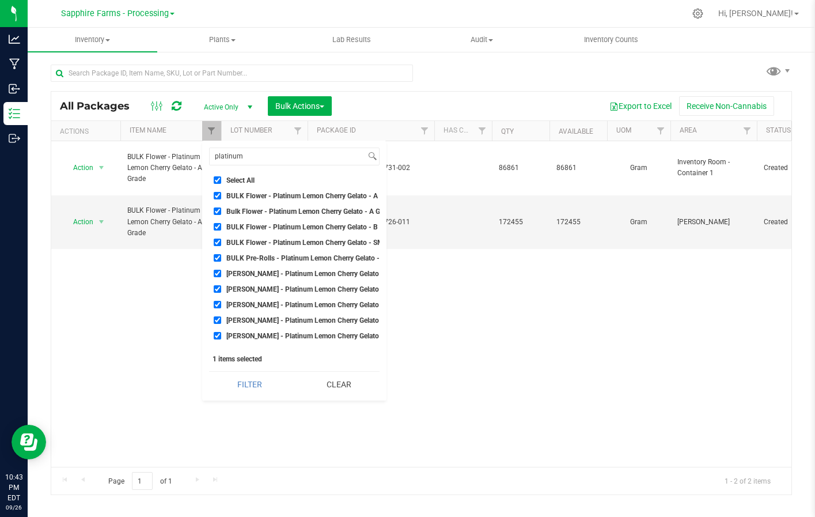
checkbox input "true"
click at [217, 181] on input "Select All" at bounding box center [217, 179] width 7 height 7
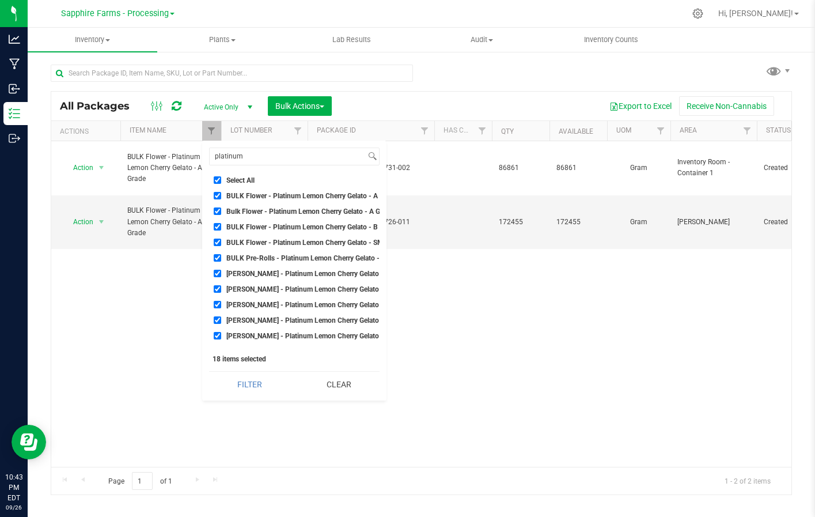
checkbox input "false"
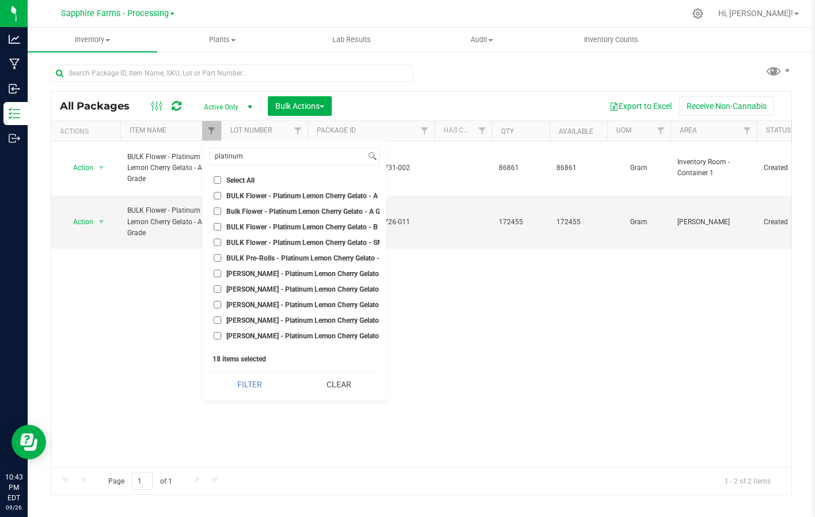
checkbox input "false"
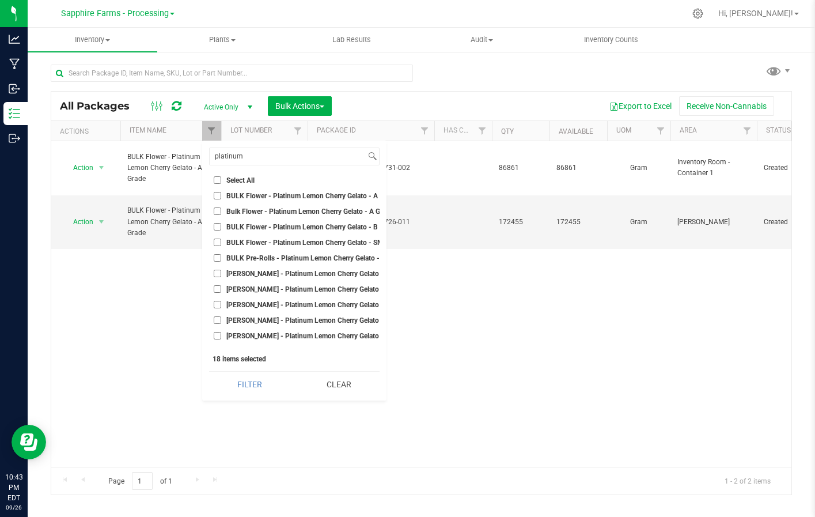
checkbox input "false"
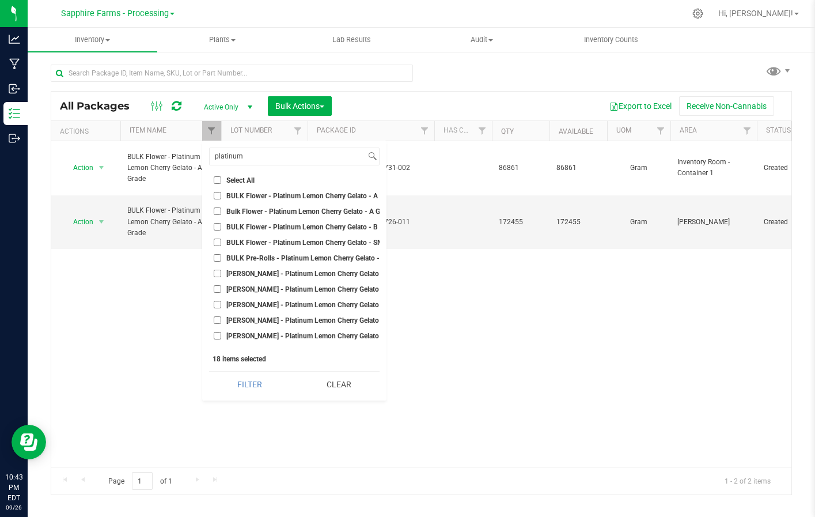
checkbox input "false"
click at [259, 156] on input "platinum" at bounding box center [288, 156] width 156 height 17
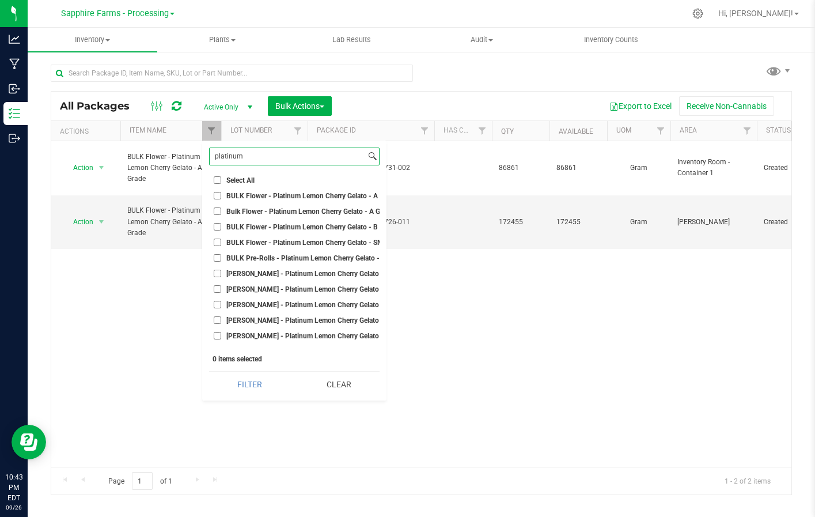
click at [259, 156] on input "platinum" at bounding box center [288, 156] width 156 height 17
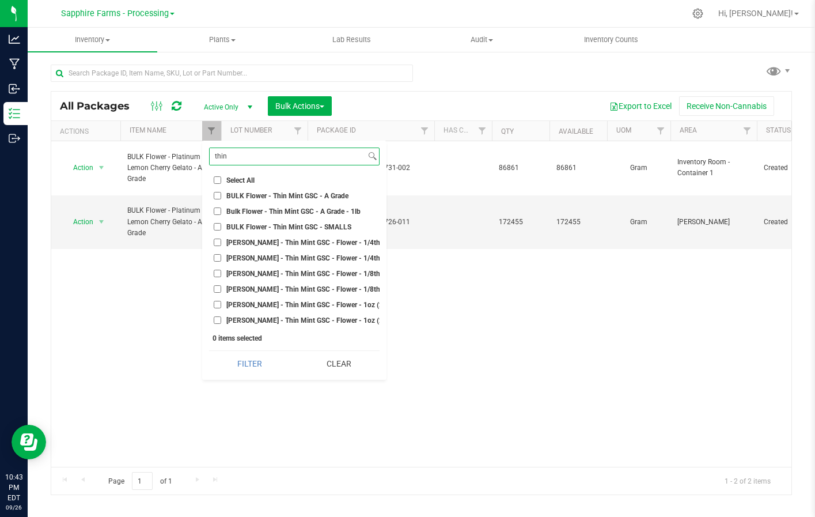
type input "thin"
click at [273, 192] on span "BULK Flower - Thin Mint GSC - A Grade" at bounding box center [287, 195] width 122 height 7
click at [221, 192] on input "BULK Flower - Thin Mint GSC - A Grade" at bounding box center [217, 195] width 7 height 7
checkbox input "true"
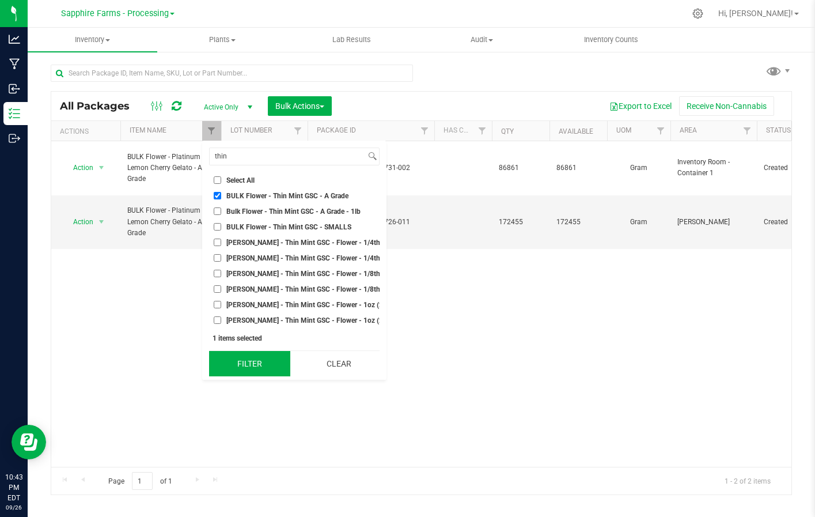
click at [260, 362] on button "Filter" at bounding box center [249, 363] width 81 height 25
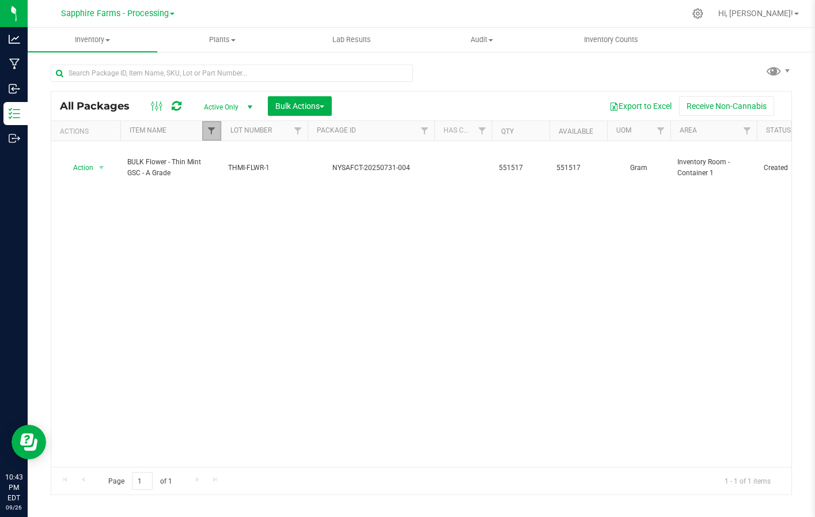
click at [207, 129] on span "Filter" at bounding box center [211, 130] width 9 height 9
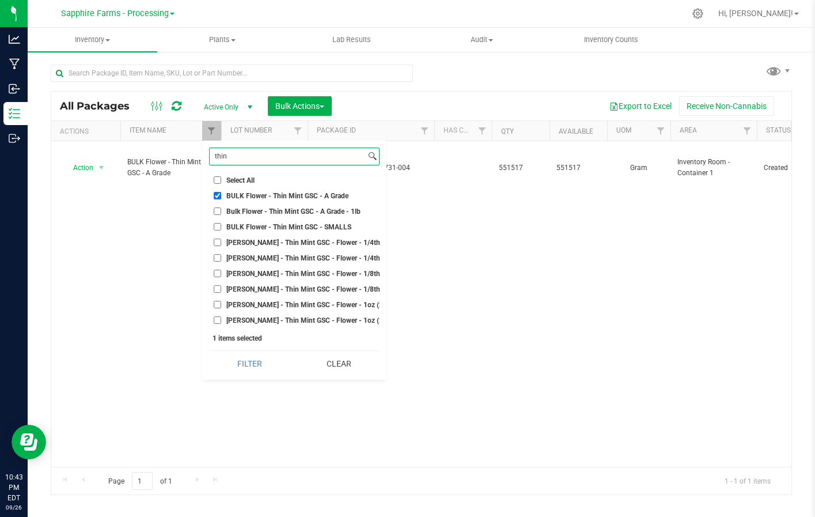
click at [296, 153] on input "thin" at bounding box center [288, 156] width 156 height 17
click at [225, 179] on label "Select All" at bounding box center [294, 179] width 161 height 7
click at [221, 179] on input "Select All" at bounding box center [217, 179] width 7 height 7
checkbox input "true"
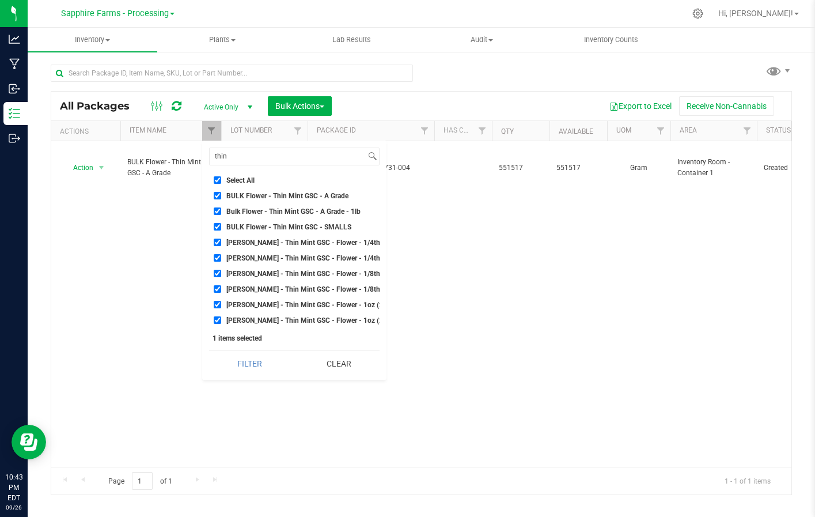
checkbox input "true"
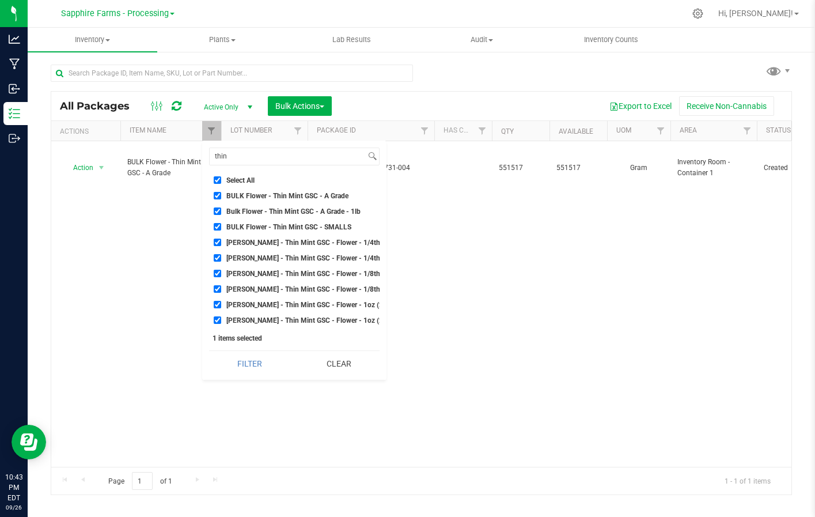
checkbox input "true"
click at [225, 179] on label "Select All" at bounding box center [294, 179] width 161 height 7
click at [221, 179] on input "Select All" at bounding box center [217, 179] width 7 height 7
checkbox input "false"
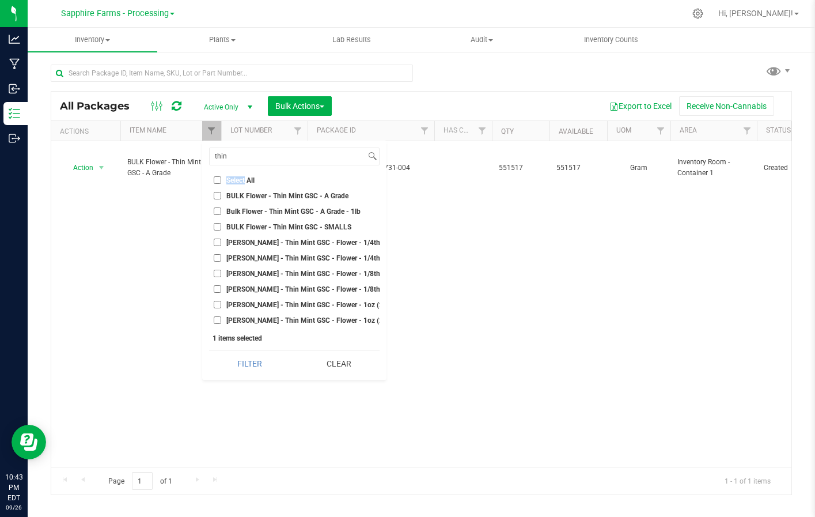
checkbox input "false"
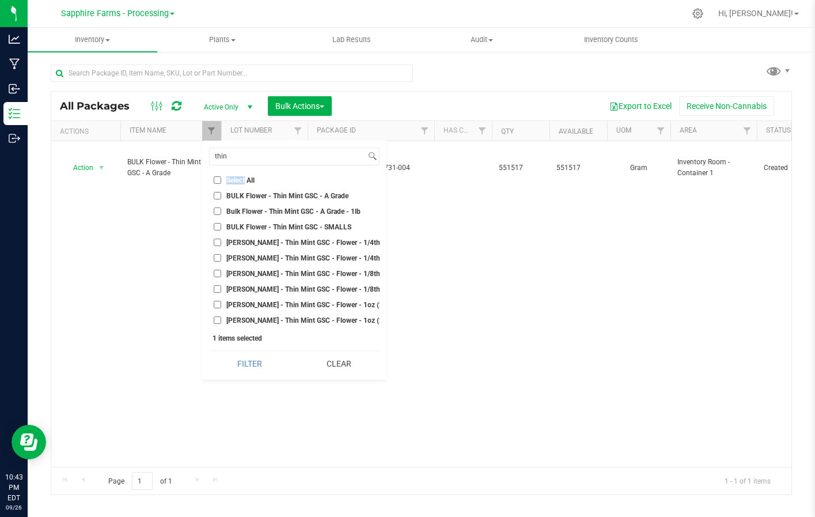
checkbox input "false"
click at [244, 153] on input "thin" at bounding box center [288, 156] width 156 height 17
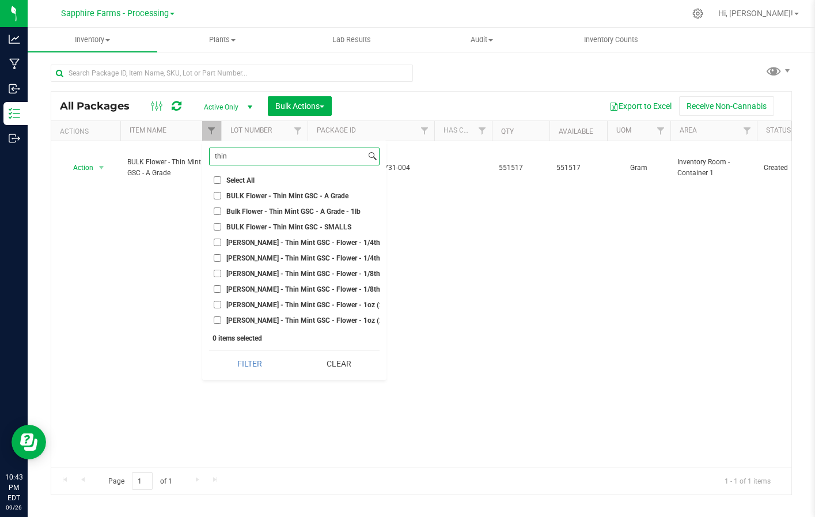
click at [244, 153] on input "thin" at bounding box center [288, 156] width 156 height 17
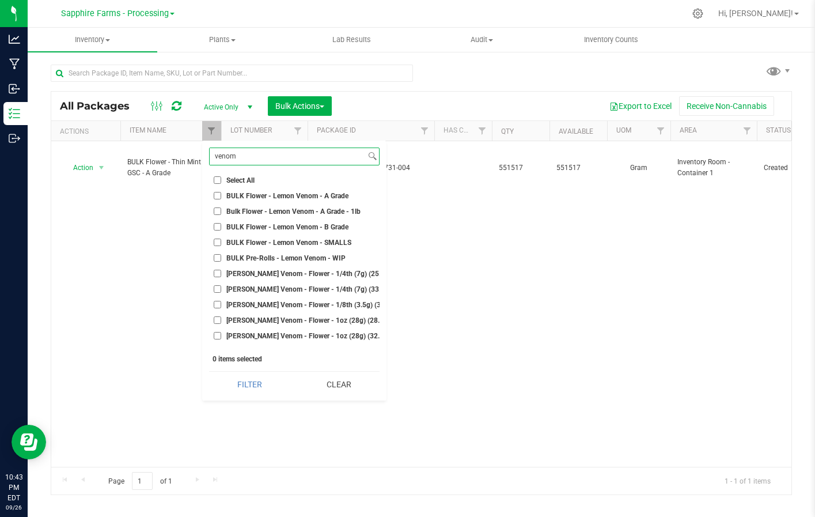
type input "venom"
click at [265, 192] on span "BULK Flower - Lemon Venom - A Grade" at bounding box center [287, 195] width 122 height 7
click at [221, 192] on input "BULK Flower - Lemon Venom - A Grade" at bounding box center [217, 195] width 7 height 7
checkbox input "true"
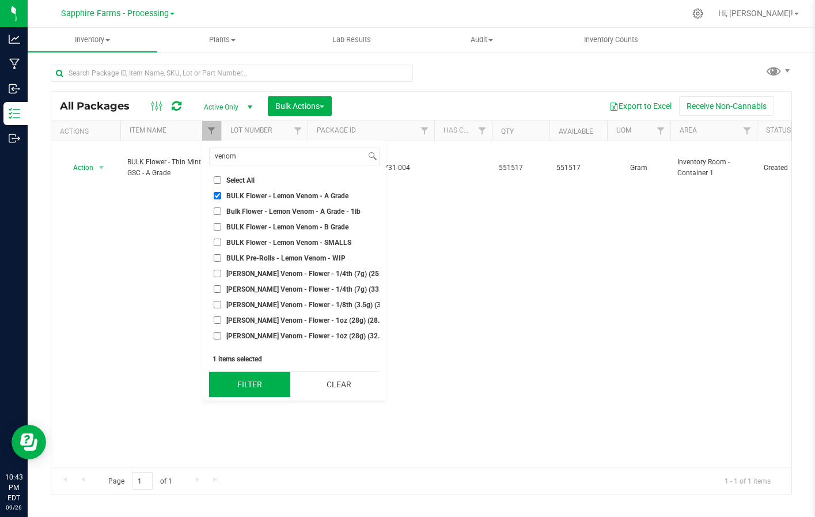
click at [255, 390] on button "Filter" at bounding box center [249, 384] width 81 height 25
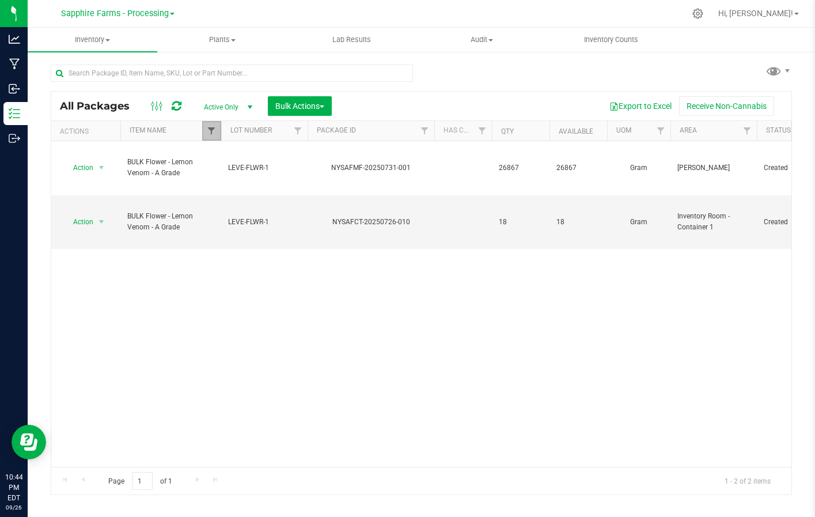
click at [207, 131] on span "Filter" at bounding box center [211, 130] width 9 height 9
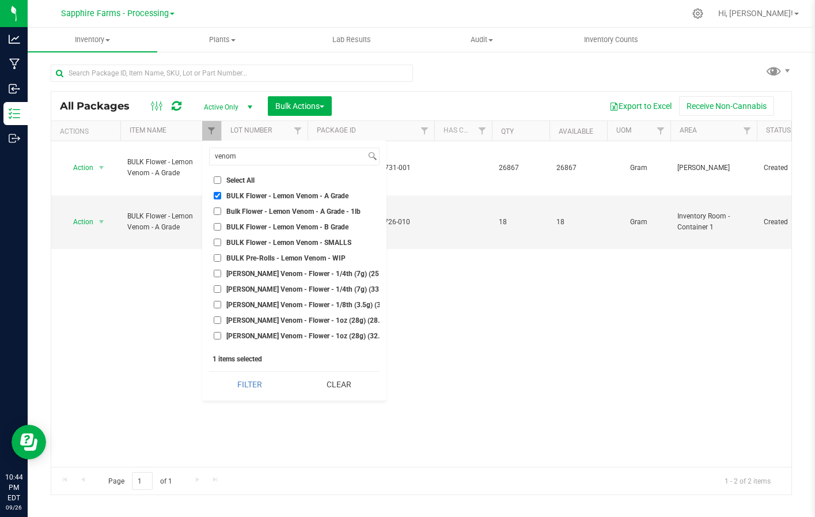
click at [216, 178] on input "Select All" at bounding box center [217, 179] width 7 height 7
checkbox input "true"
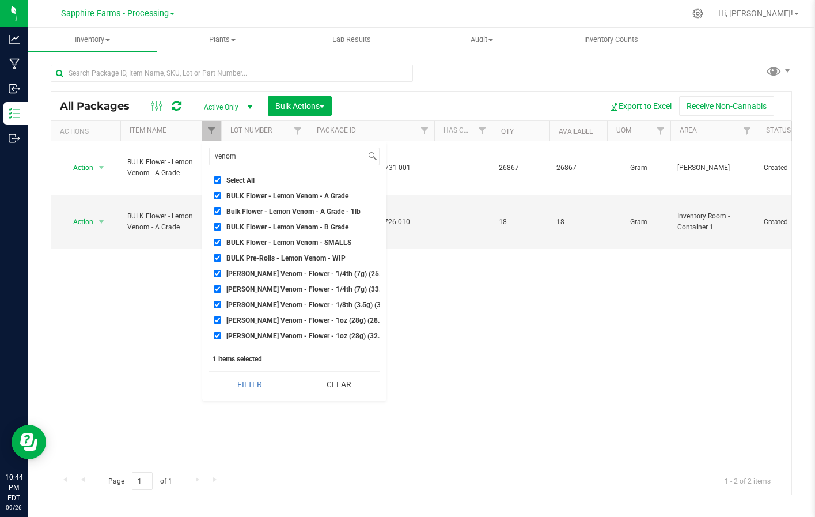
checkbox input "true"
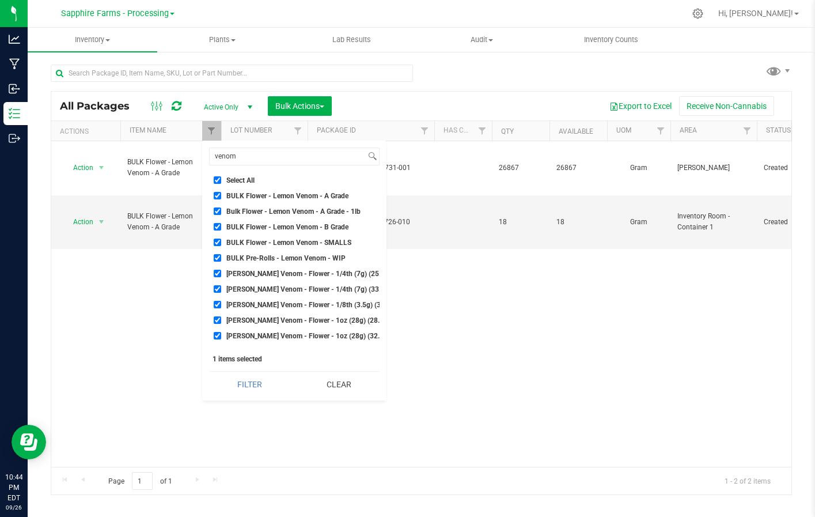
checkbox input "true"
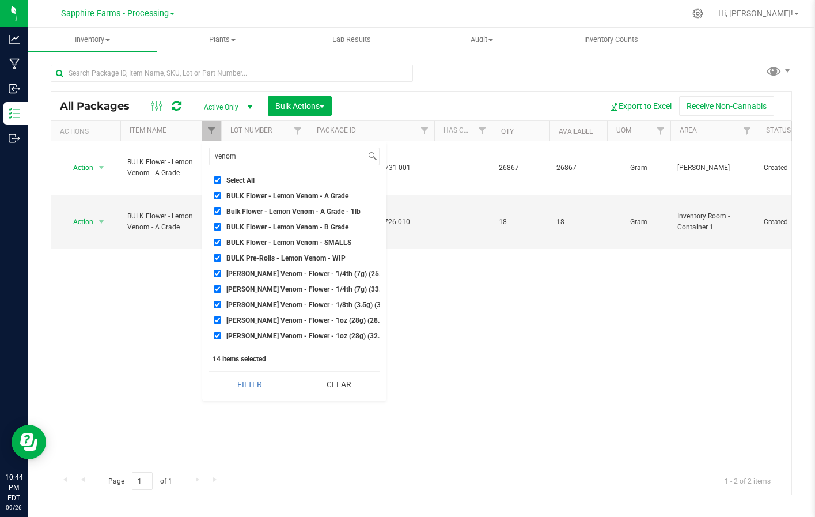
click at [216, 178] on input "Select All" at bounding box center [217, 179] width 7 height 7
checkbox input "false"
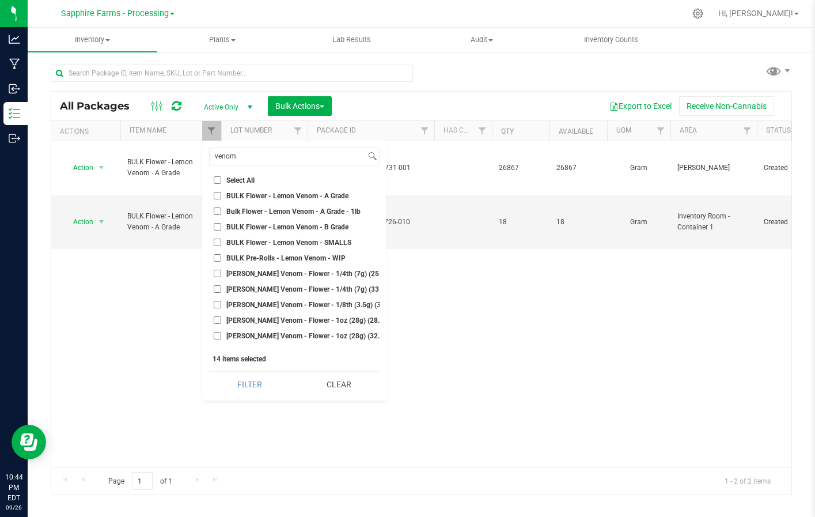
checkbox input "false"
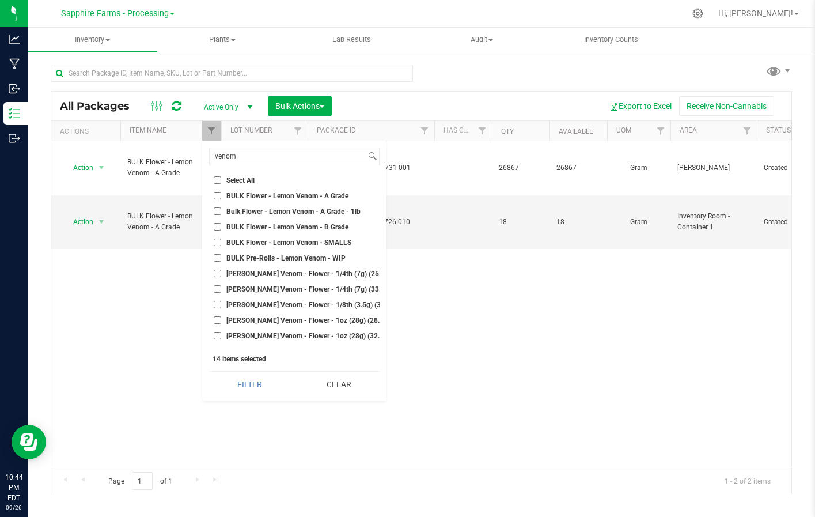
checkbox input "false"
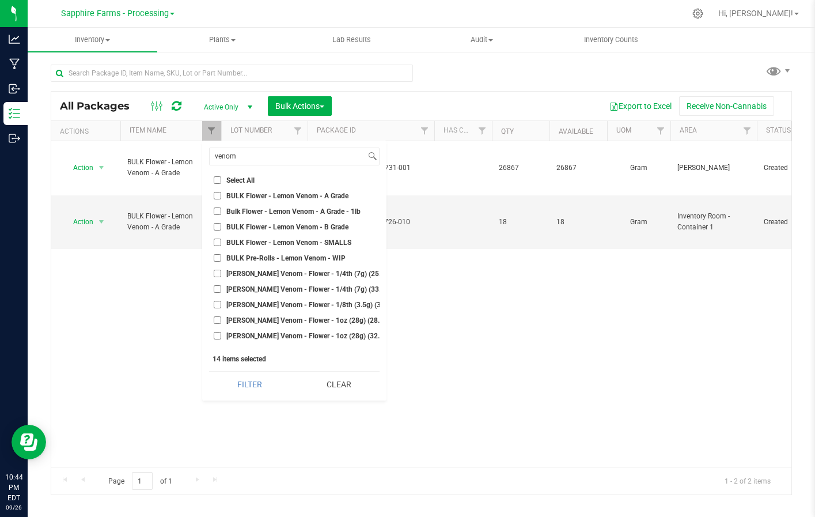
checkbox input "false"
click at [224, 156] on input "venom" at bounding box center [288, 156] width 156 height 17
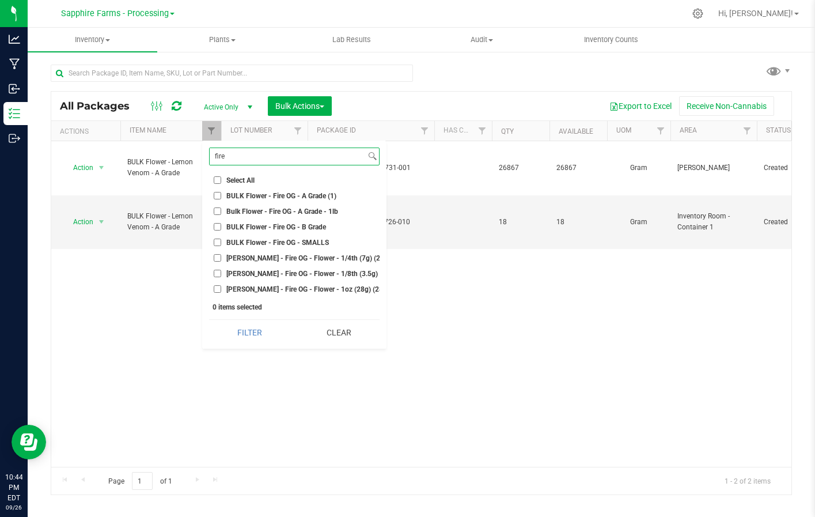
type input "fire"
click at [236, 191] on li "BULK Flower - Fire OG - A Grade (1)" at bounding box center [294, 196] width 171 height 12
click at [217, 197] on input "BULK Flower - Fire OG - A Grade (1)" at bounding box center [217, 195] width 7 height 7
checkbox input "true"
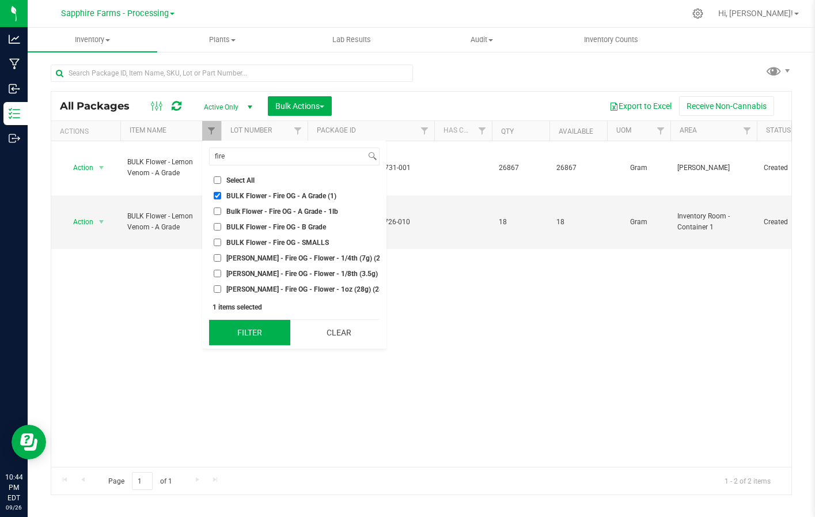
click at [241, 329] on button "Filter" at bounding box center [249, 332] width 81 height 25
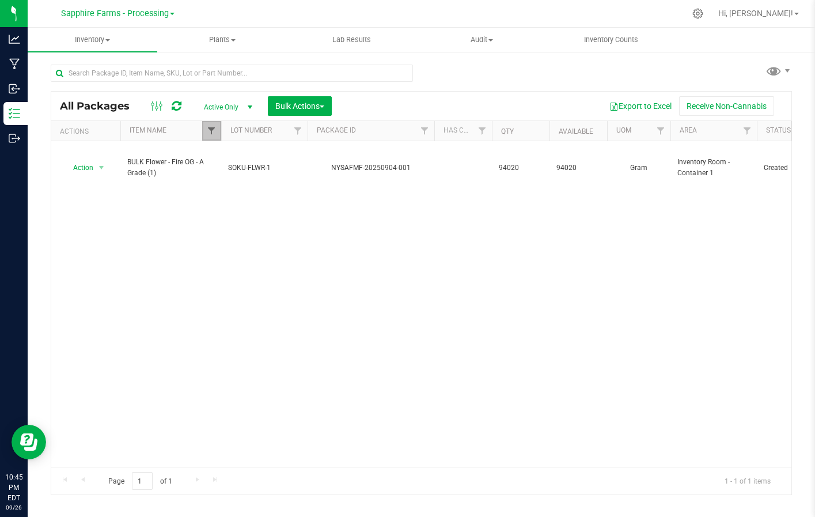
click at [211, 129] on span "Filter" at bounding box center [211, 130] width 9 height 9
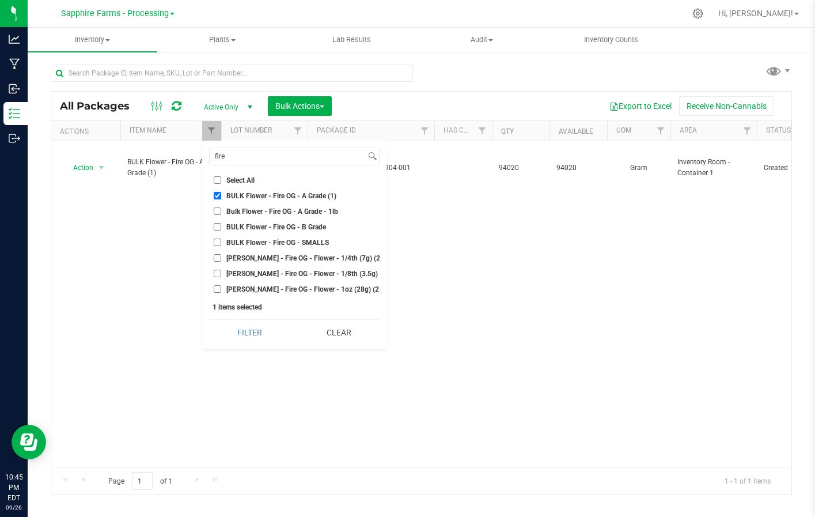
click at [217, 180] on input "Select All" at bounding box center [217, 179] width 7 height 7
checkbox input "true"
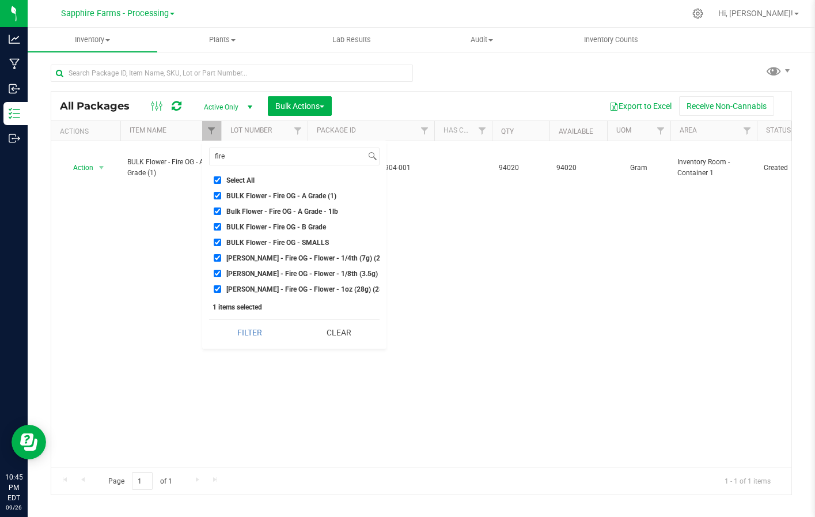
checkbox input "true"
click at [217, 180] on input "Select All" at bounding box center [217, 179] width 7 height 7
checkbox input "false"
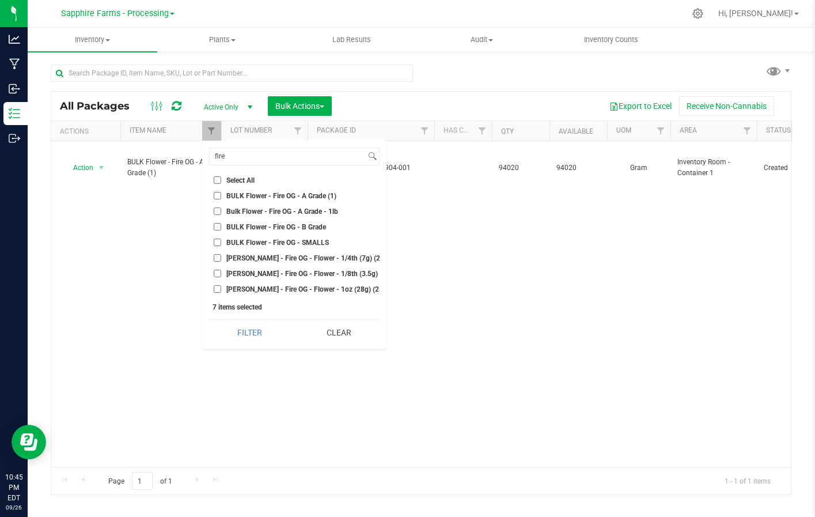
checkbox input "false"
click at [226, 156] on input "fire" at bounding box center [288, 156] width 156 height 17
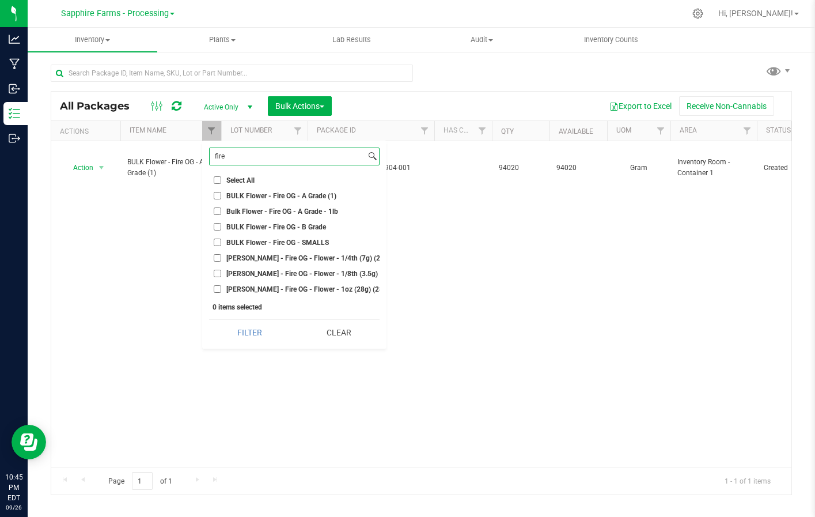
click at [226, 156] on input "fire" at bounding box center [288, 156] width 156 height 17
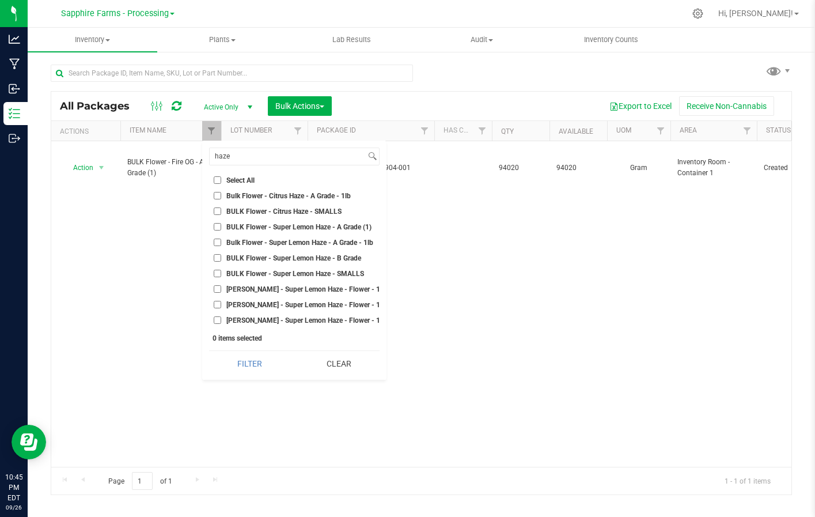
click at [307, 224] on span "BULK Flower - Super Lemon Haze - A Grade (1)" at bounding box center [298, 227] width 145 height 7
click at [221, 224] on input "BULK Flower - Super Lemon Haze - A Grade (1)" at bounding box center [217, 226] width 7 height 7
click at [253, 373] on button "Filter" at bounding box center [249, 363] width 81 height 25
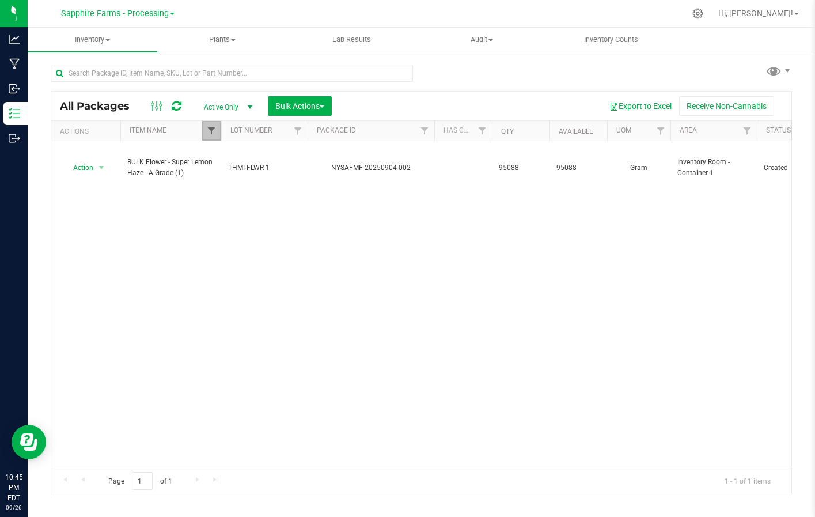
click at [209, 131] on span "Filter" at bounding box center [211, 130] width 9 height 9
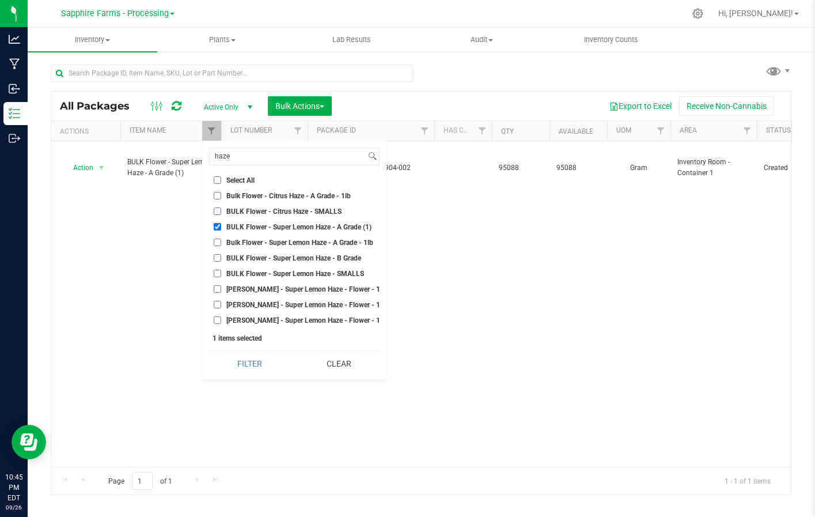
click at [216, 179] on input "Select All" at bounding box center [217, 179] width 7 height 7
click at [236, 157] on input "haze" at bounding box center [288, 156] width 156 height 17
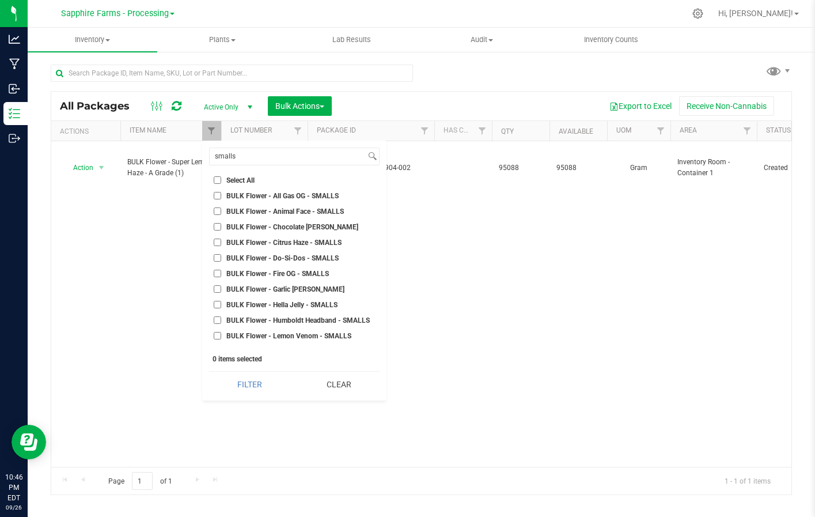
click at [271, 194] on span "BULK Flower - All Gas OG - SMALLS" at bounding box center [282, 195] width 112 height 7
click at [221, 194] on input "BULK Flower - All Gas OG - SMALLS" at bounding box center [217, 195] width 7 height 7
click at [274, 208] on span "BULK Flower - Animal Face - SMALLS" at bounding box center [285, 211] width 118 height 7
click at [221, 207] on input "BULK Flower - Animal Face - SMALLS" at bounding box center [217, 210] width 7 height 7
click at [277, 220] on ul "Select All BULK - Ground - Pre-Roll Material BULK - KIEF BULK Biomass - Extract…" at bounding box center [294, 260] width 171 height 173
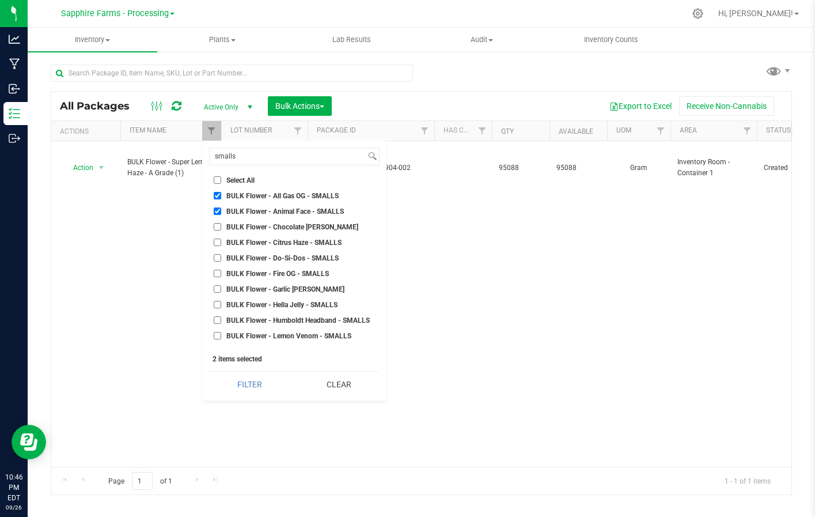
click at [277, 225] on span "BULK Flower - Chocolate [PERSON_NAME]" at bounding box center [292, 227] width 132 height 7
click at [221, 225] on input "BULK Flower - Chocolate [PERSON_NAME]" at bounding box center [217, 226] width 7 height 7
click at [277, 237] on li "BULK Flower - Citrus Haze - SMALLS" at bounding box center [294, 242] width 171 height 12
click at [277, 255] on span "BULK Flower - Do-Si-Dos - SMALLS" at bounding box center [282, 258] width 112 height 7
click at [221, 255] on input "BULK Flower - Do-Si-Dos - SMALLS" at bounding box center [217, 257] width 7 height 7
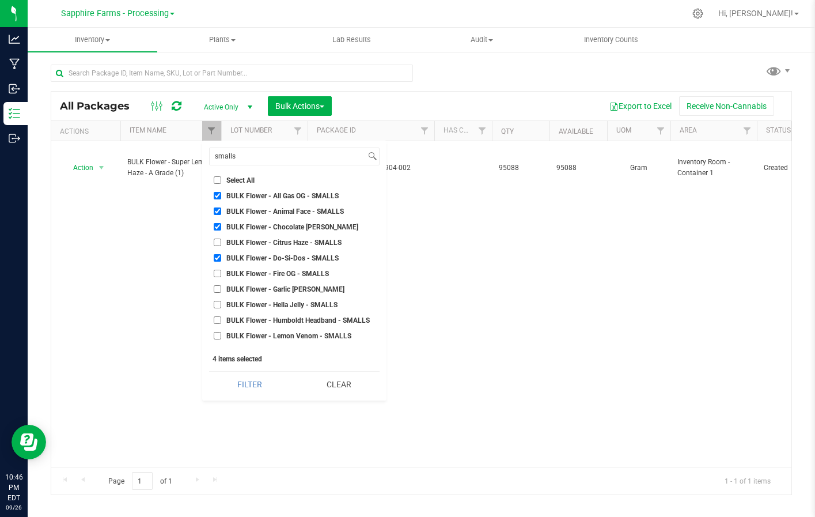
click at [271, 241] on span "BULK Flower - Citrus Haze - SMALLS" at bounding box center [283, 242] width 115 height 7
click at [221, 241] on input "BULK Flower - Citrus Haze - SMALLS" at bounding box center [217, 242] width 7 height 7
click at [285, 290] on span "BULK Flower - Garlic [PERSON_NAME]" at bounding box center [285, 289] width 118 height 7
click at [221, 290] on input "BULK Flower - Garlic [PERSON_NAME]" at bounding box center [217, 288] width 7 height 7
click at [285, 299] on li "BULK Flower - Hella Jelly - SMALLS" at bounding box center [294, 305] width 171 height 12
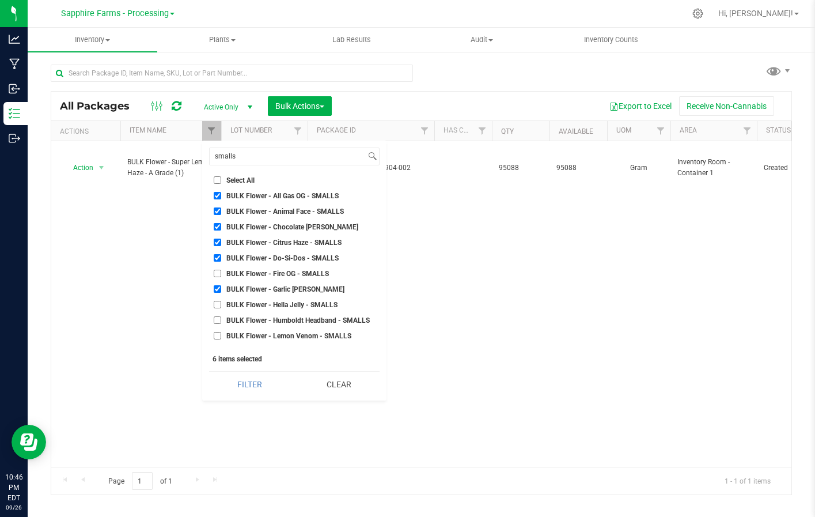
click at [285, 312] on ul "Select All BULK - Ground - Pre-Roll Material BULK - KIEF BULK Biomass - Extract…" at bounding box center [294, 260] width 171 height 173
click at [284, 318] on span "BULK Flower - Humboldt Headband - SMALLS" at bounding box center [298, 320] width 144 height 7
click at [221, 318] on input "BULK Flower - Humboldt Headband - SMALLS" at bounding box center [217, 319] width 7 height 7
click at [281, 275] on span "BULK Flower - Fire OG - SMALLS" at bounding box center [277, 273] width 103 height 7
click at [221, 275] on input "BULK Flower - Fire OG - SMALLS" at bounding box center [217, 273] width 7 height 7
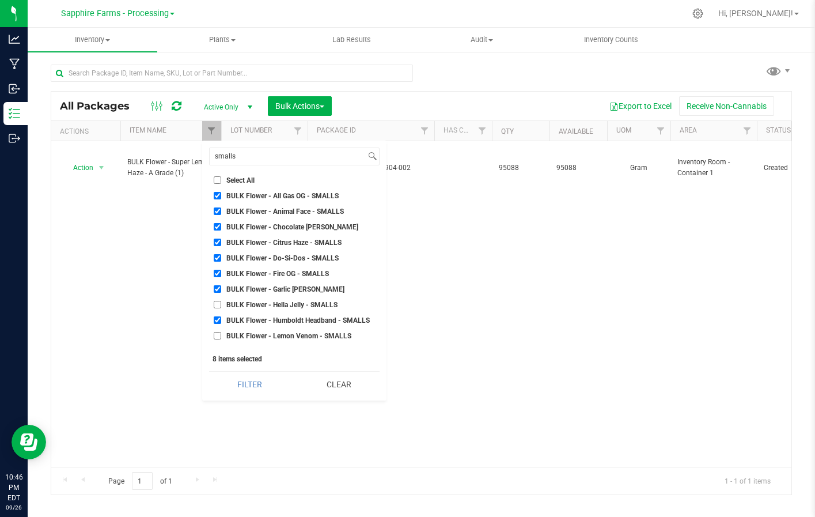
click at [291, 333] on span "BULK Flower - Lemon Venom - SMALLS" at bounding box center [288, 336] width 125 height 7
click at [221, 332] on input "BULK Flower - Lemon Venom - SMALLS" at bounding box center [217, 335] width 7 height 7
click at [291, 307] on span "BULK Flower - Hella Jelly - SMALLS" at bounding box center [281, 304] width 111 height 7
click at [221, 307] on input "BULK Flower - Hella Jelly - SMALLS" at bounding box center [217, 304] width 7 height 7
click at [257, 379] on button "Filter" at bounding box center [249, 384] width 81 height 25
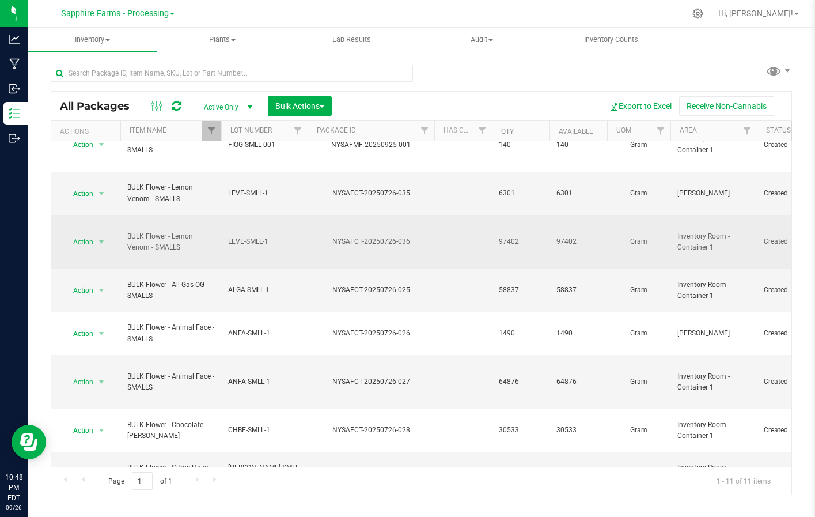
scroll to position [25, 0]
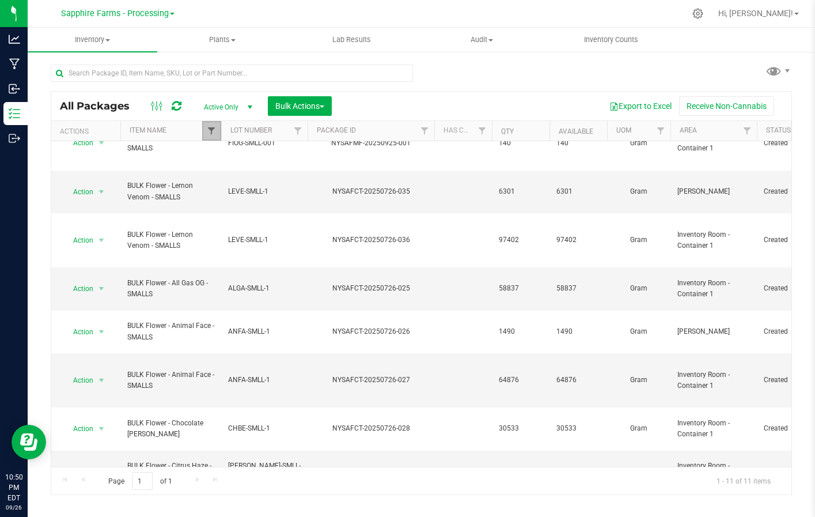
click at [212, 128] on span "Filter" at bounding box center [211, 130] width 9 height 9
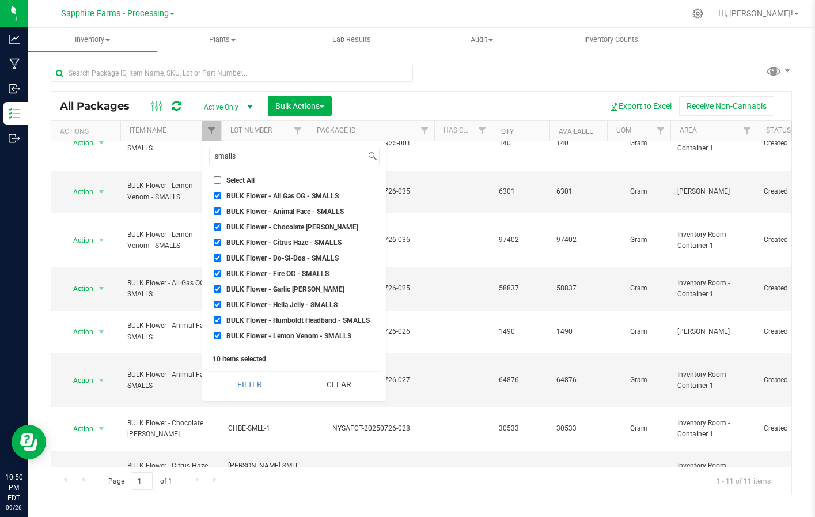
click at [217, 180] on input "Select All" at bounding box center [217, 179] width 7 height 7
click at [229, 182] on span "Select All" at bounding box center [240, 180] width 28 height 7
click at [221, 182] on input "Select All" at bounding box center [217, 179] width 7 height 7
click at [246, 156] on input "smalls" at bounding box center [288, 156] width 156 height 17
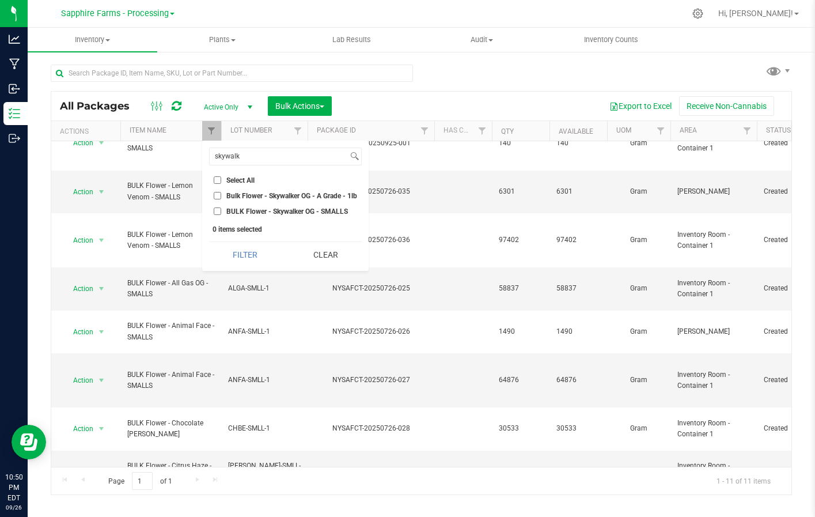
click at [262, 209] on span "BULK Flower - Skywalker OG - SMALLS" at bounding box center [287, 211] width 122 height 7
click at [221, 209] on input "BULK Flower - Skywalker OG - SMALLS" at bounding box center [217, 210] width 7 height 7
click at [240, 254] on button "Filter" at bounding box center [245, 254] width 72 height 25
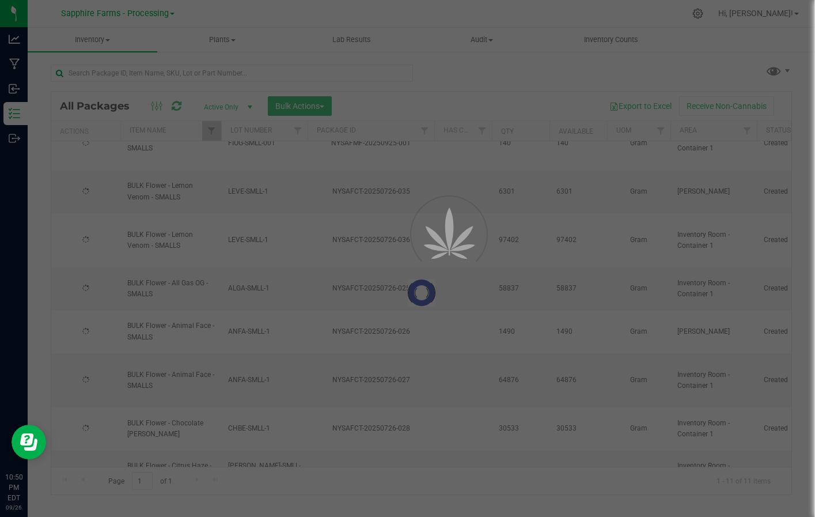
scroll to position [0, 0]
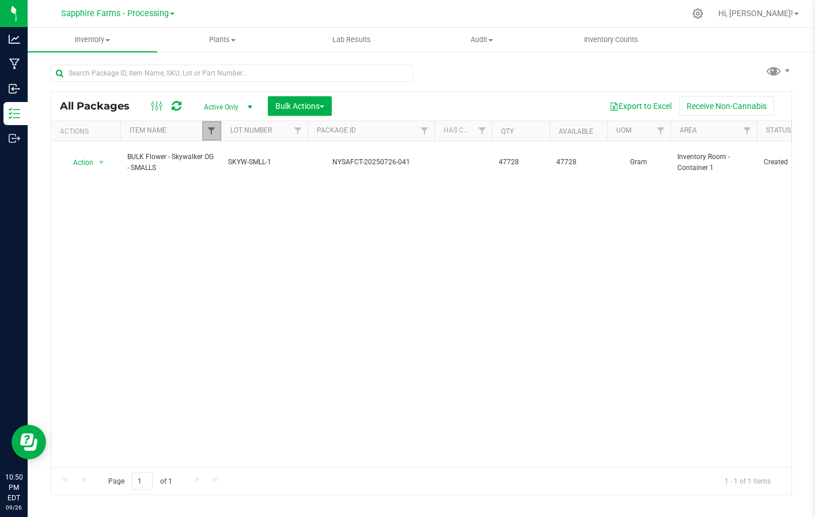
click at [215, 131] on span "Filter" at bounding box center [211, 130] width 9 height 9
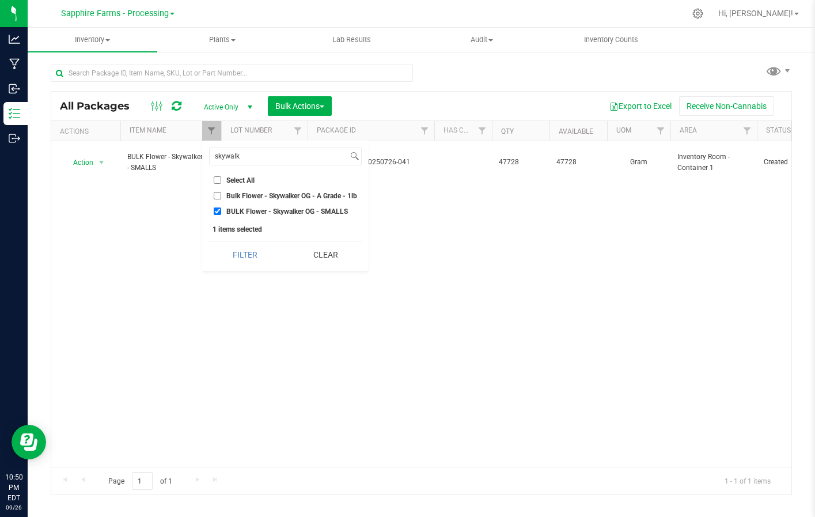
click at [220, 178] on input "Select All" at bounding box center [217, 179] width 7 height 7
click at [311, 243] on button "Clear" at bounding box center [325, 254] width 73 height 25
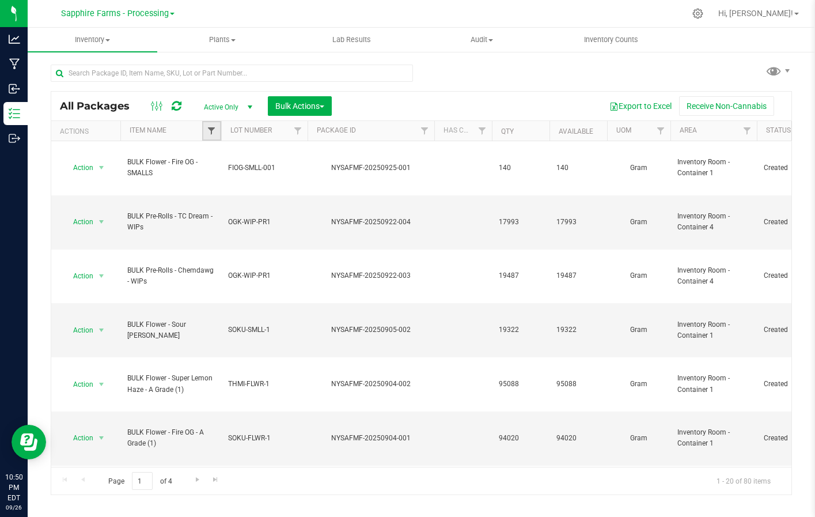
click at [210, 135] on span "Filter" at bounding box center [211, 130] width 9 height 9
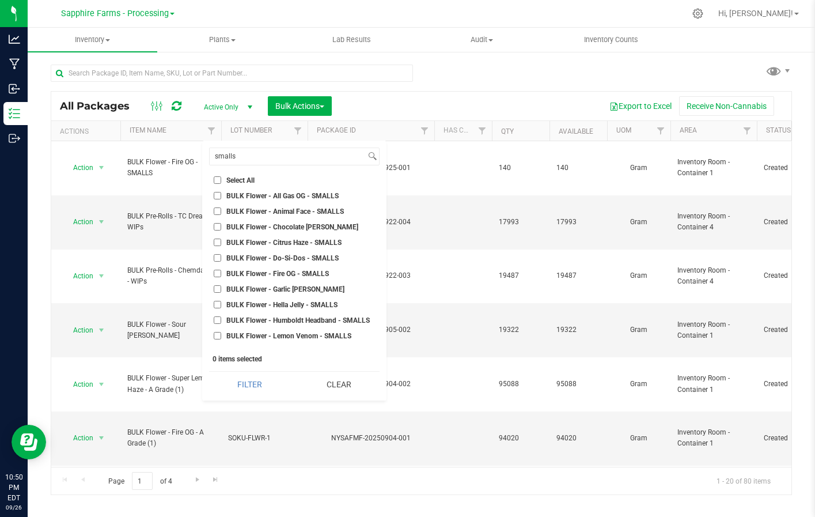
click at [222, 178] on label "Select All" at bounding box center [294, 179] width 161 height 7
click at [221, 178] on input "Select All" at bounding box center [217, 179] width 7 height 7
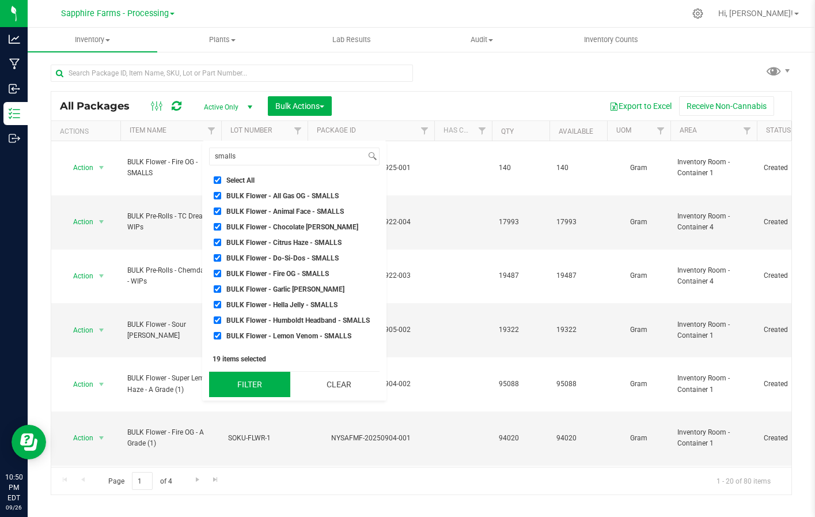
click at [259, 377] on button "Filter" at bounding box center [249, 384] width 81 height 25
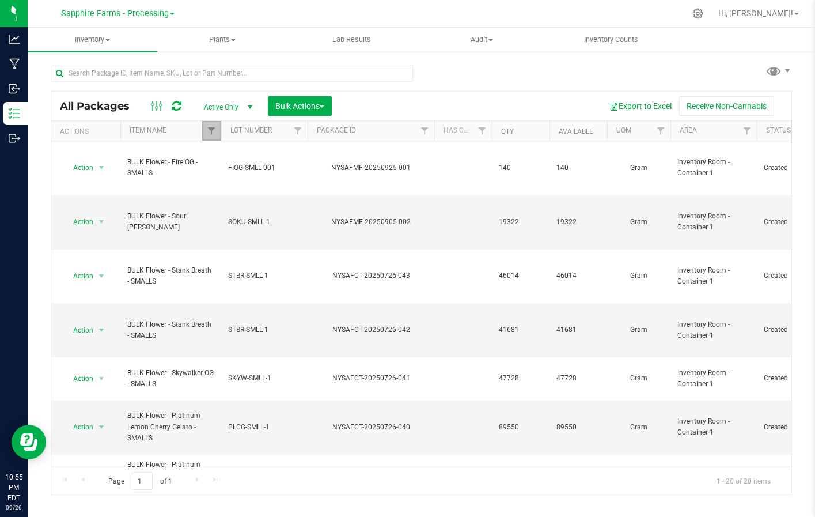
click at [216, 130] on link "Filter" at bounding box center [211, 131] width 19 height 20
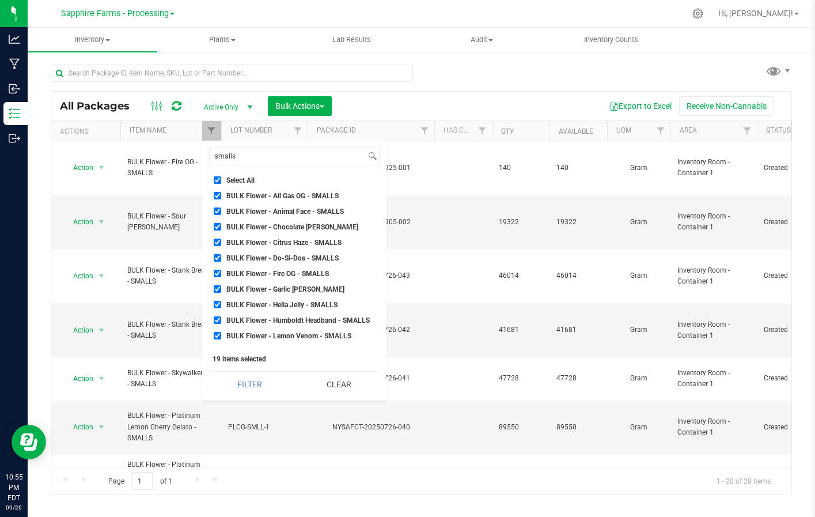
click at [220, 178] on input "Select All" at bounding box center [217, 179] width 7 height 7
click at [255, 151] on input "smalls" at bounding box center [288, 156] width 156 height 17
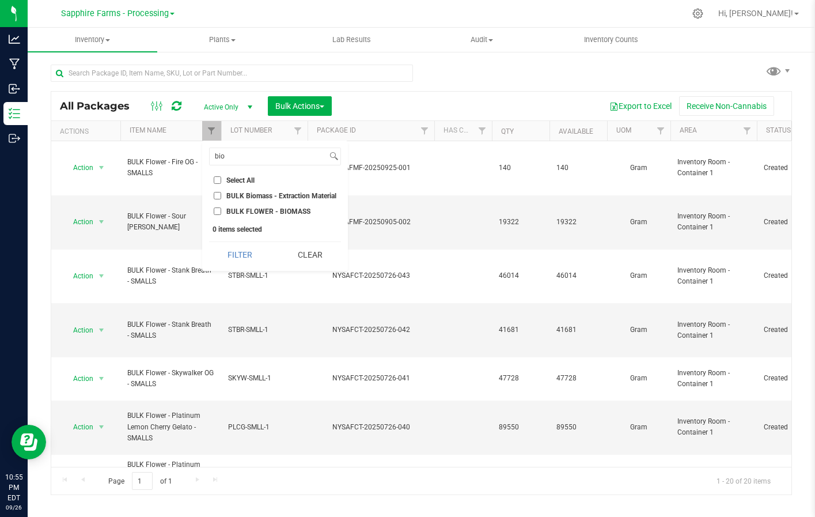
click at [277, 195] on span "BULK Biomass - Extraction Material" at bounding box center [281, 195] width 110 height 7
click at [221, 195] on input "BULK Biomass - Extraction Material" at bounding box center [217, 195] width 7 height 7
click at [244, 256] on button "Filter" at bounding box center [240, 254] width 62 height 25
